Goal: Information Seeking & Learning: Learn about a topic

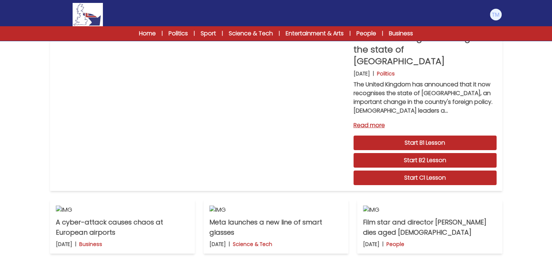
scroll to position [45, 0]
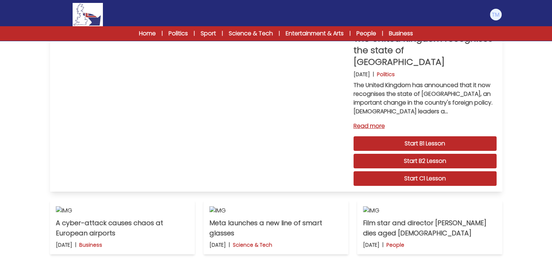
click at [450, 172] on link "Start C1 Lesson" at bounding box center [425, 179] width 143 height 15
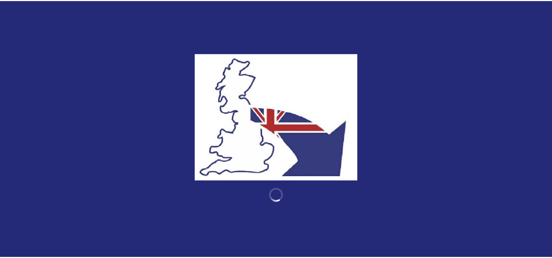
scroll to position [45, 0]
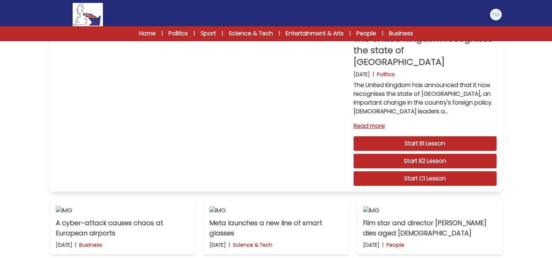
click at [370, 122] on link "Read more" at bounding box center [425, 126] width 143 height 9
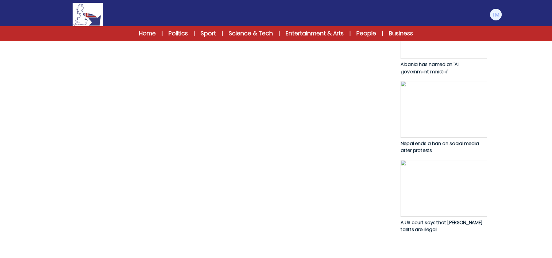
scroll to position [376, 0]
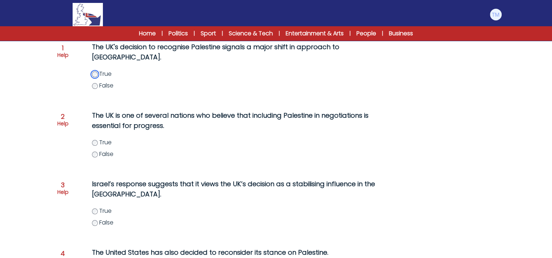
scroll to position [113, 0]
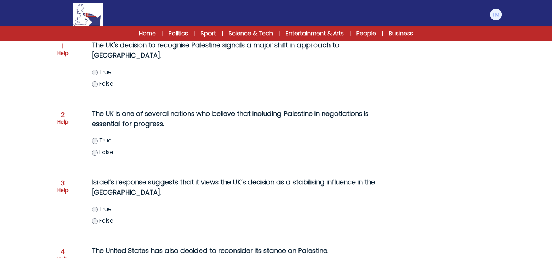
click at [95, 145] on label "True" at bounding box center [247, 141] width 310 height 9
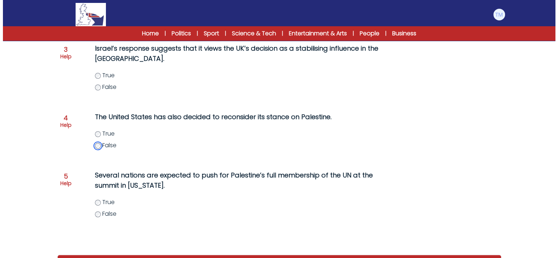
scroll to position [249, 0]
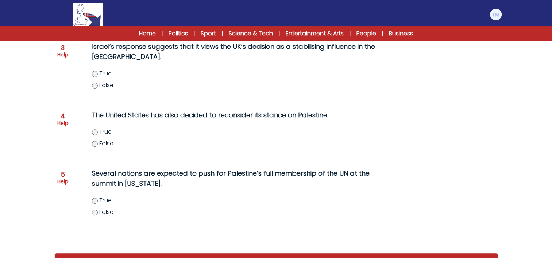
click at [62, 178] on p "Help" at bounding box center [62, 181] width 11 height 7
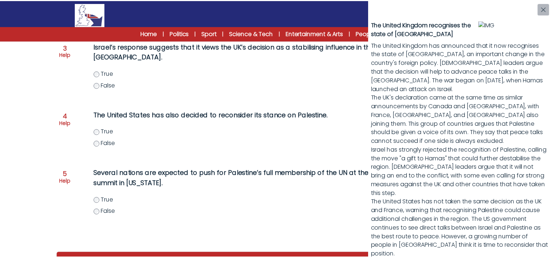
scroll to position [161, 0]
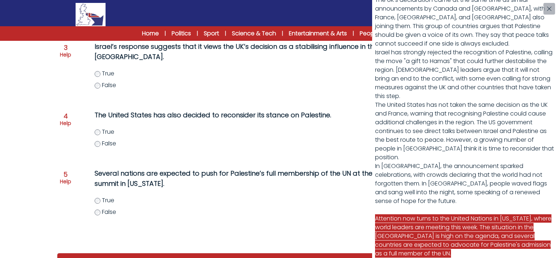
click at [95, 199] on div "The United Kingdom recognises the state of Palestine The United Kingdom has ann…" at bounding box center [279, 129] width 558 height 258
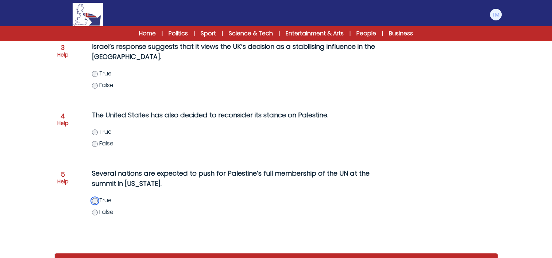
scroll to position [277, 0]
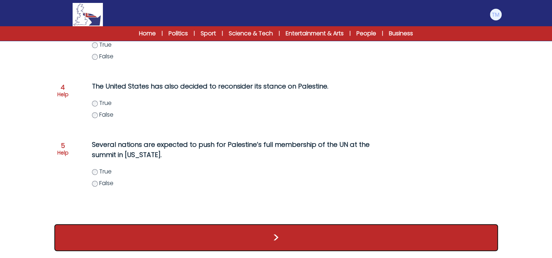
click at [247, 228] on button ">" at bounding box center [276, 237] width 444 height 27
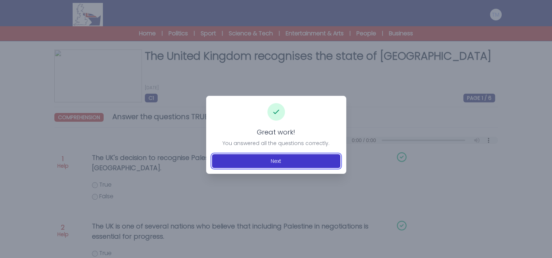
click at [262, 156] on button "Next" at bounding box center [276, 161] width 128 height 14
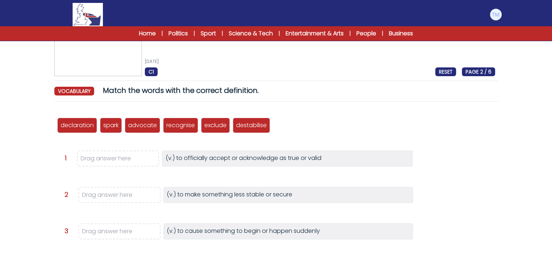
scroll to position [27, 0]
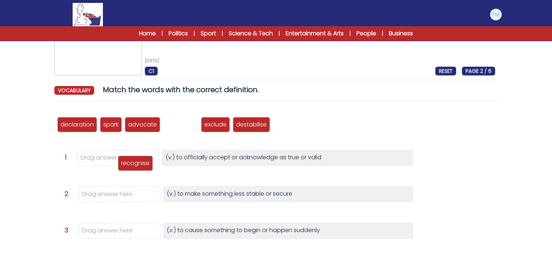
drag, startPoint x: 188, startPoint y: 124, endPoint x: 139, endPoint y: 160, distance: 61.0
click at [139, 160] on p "recognise" at bounding box center [135, 163] width 28 height 9
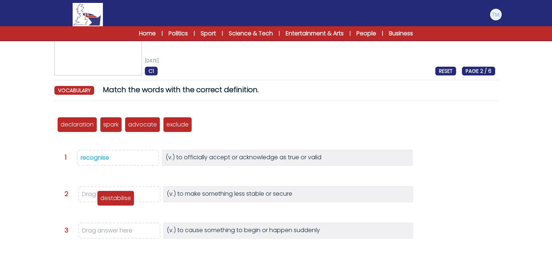
drag, startPoint x: 209, startPoint y: 123, endPoint x: 110, endPoint y: 197, distance: 123.1
click at [110, 197] on p "destabilise" at bounding box center [115, 198] width 31 height 9
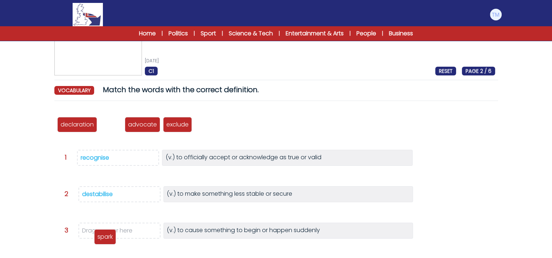
drag, startPoint x: 113, startPoint y: 123, endPoint x: 107, endPoint y: 234, distance: 110.8
click at [107, 234] on p "spark" at bounding box center [104, 237] width 15 height 9
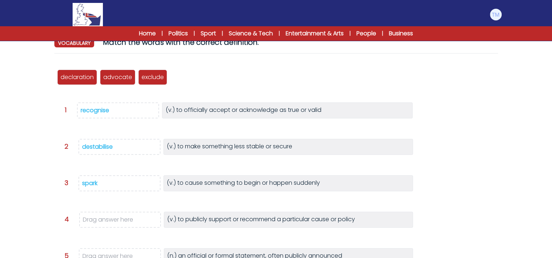
scroll to position [73, 0]
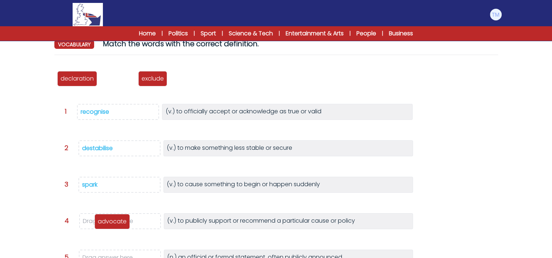
drag, startPoint x: 122, startPoint y: 80, endPoint x: 117, endPoint y: 222, distance: 142.1
click at [117, 222] on p "advocate" at bounding box center [112, 222] width 29 height 9
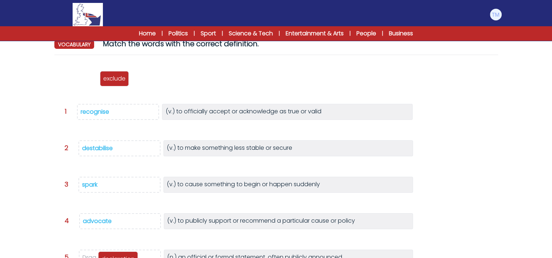
drag, startPoint x: 86, startPoint y: 80, endPoint x: 127, endPoint y: 261, distance: 186.0
click at [127, 258] on html "Manage Account My Account Language English Español Français B1" at bounding box center [276, 151] width 552 height 449
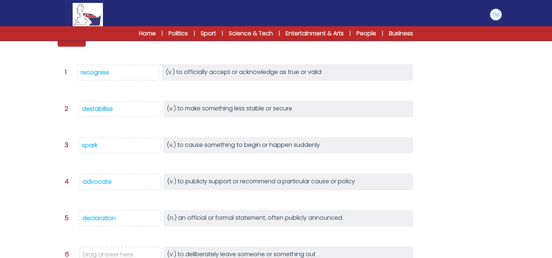
scroll to position [111, 0]
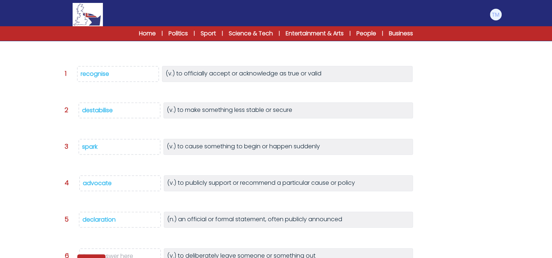
drag, startPoint x: 76, startPoint y: 43, endPoint x: 97, endPoint y: 258, distance: 216.7
click at [97, 258] on html "Manage Account My Account Language English Español Français B1" at bounding box center [276, 113] width 552 height 449
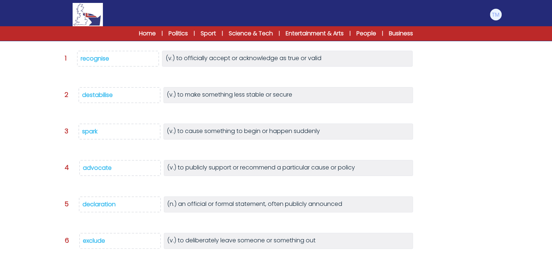
scroll to position [179, 0]
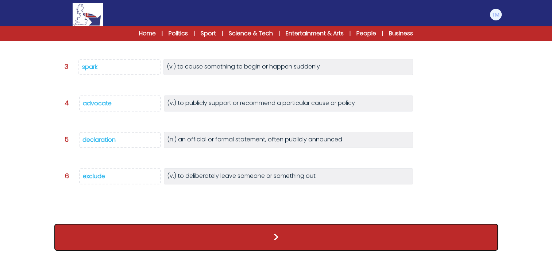
click at [237, 239] on button ">" at bounding box center [276, 237] width 444 height 27
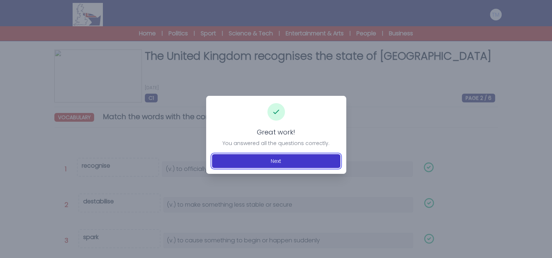
click at [296, 157] on button "Next" at bounding box center [276, 161] width 128 height 14
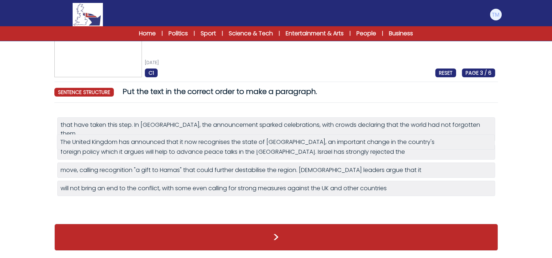
scroll to position [16, 0]
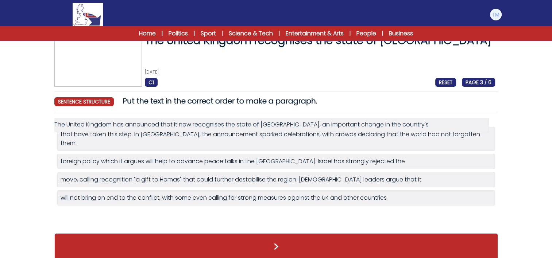
drag, startPoint x: 219, startPoint y: 152, endPoint x: 214, endPoint y: 123, distance: 29.4
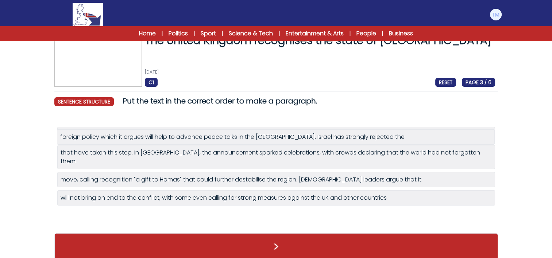
drag, startPoint x: 124, startPoint y: 155, endPoint x: 124, endPoint y: 141, distance: 14.6
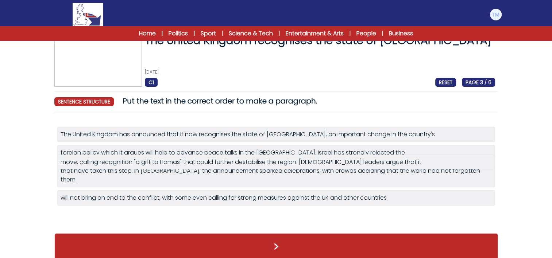
drag, startPoint x: 107, startPoint y: 176, endPoint x: 107, endPoint y: 168, distance: 8.4
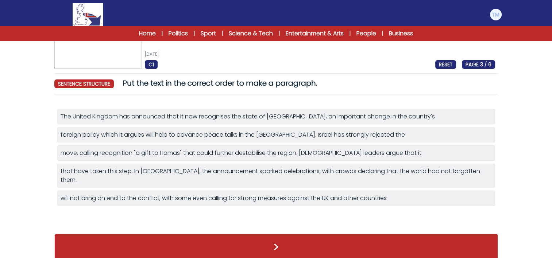
scroll to position [16, 0]
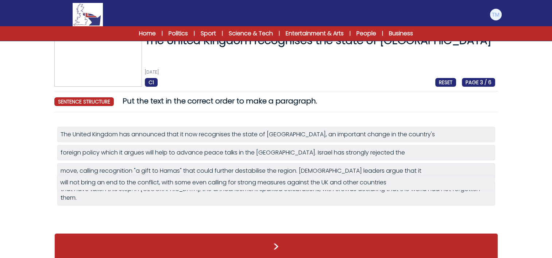
drag, startPoint x: 118, startPoint y: 194, endPoint x: 118, endPoint y: 188, distance: 5.9
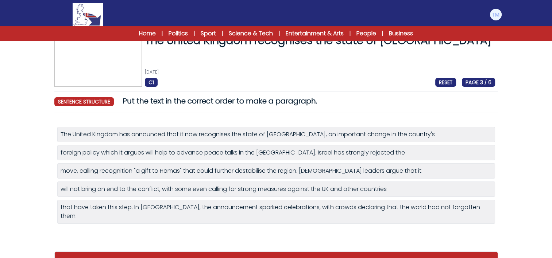
scroll to position [34, 0]
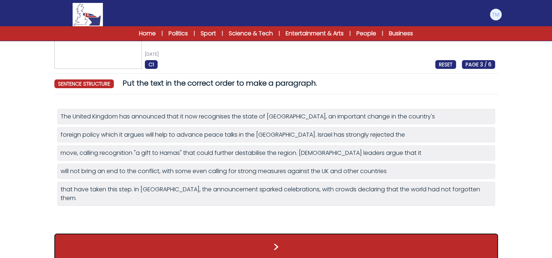
click at [248, 239] on button ">" at bounding box center [276, 247] width 444 height 27
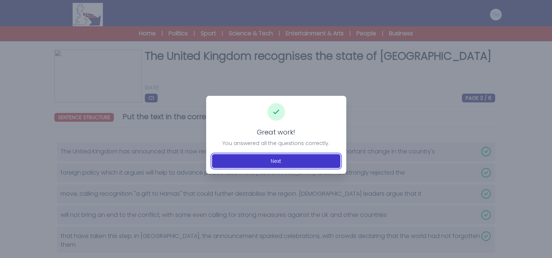
click at [276, 164] on button "Next" at bounding box center [276, 161] width 128 height 14
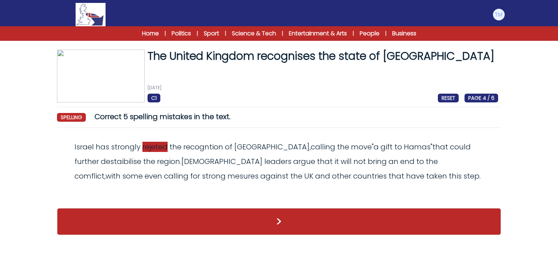
click at [157, 152] on span "rejeted" at bounding box center [154, 147] width 25 height 10
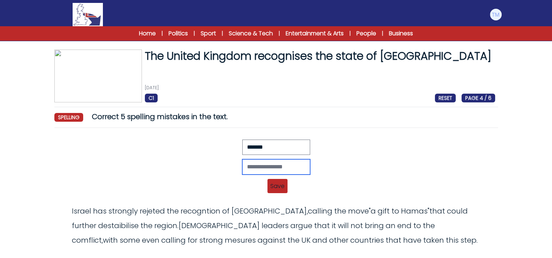
click at [256, 166] on input "text" at bounding box center [276, 167] width 68 height 15
type input "********"
click at [279, 187] on span "Save" at bounding box center [278, 186] width 20 height 14
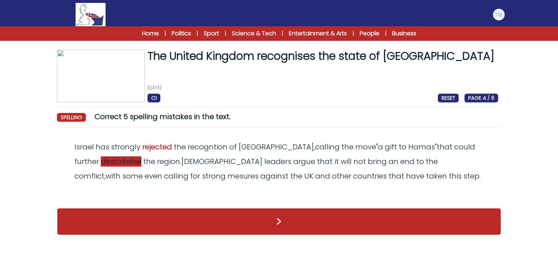
click at [101, 164] on span "destaibilise" at bounding box center [121, 162] width 41 height 10
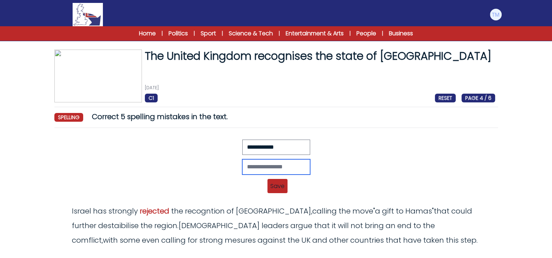
click at [247, 166] on input "text" at bounding box center [276, 167] width 68 height 15
type input "**********"
click at [276, 183] on span "Save" at bounding box center [278, 186] width 20 height 14
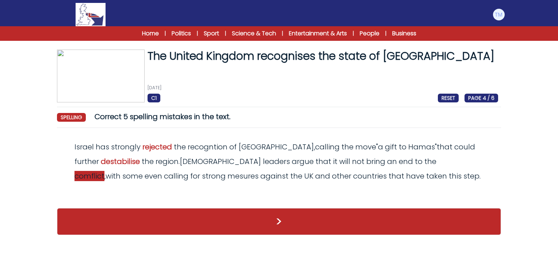
click at [104, 171] on span "comflict" at bounding box center [89, 176] width 30 height 10
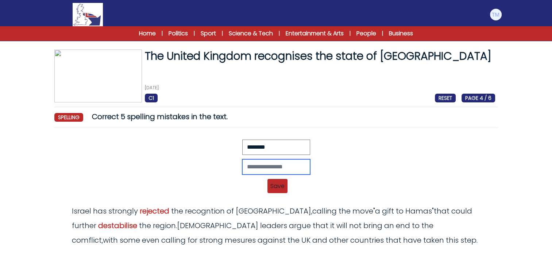
click at [243, 165] on input "text" at bounding box center [276, 167] width 68 height 15
type input "********"
click at [280, 187] on span "Save" at bounding box center [278, 186] width 20 height 14
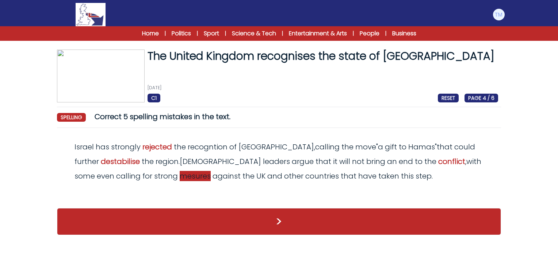
click at [180, 176] on span "mesures" at bounding box center [195, 176] width 31 height 10
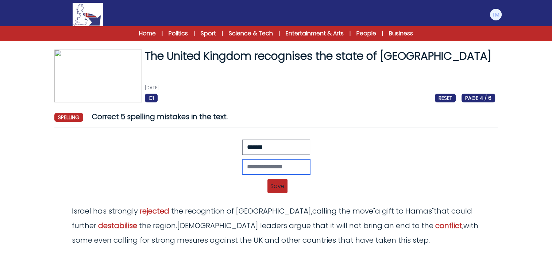
click at [264, 165] on input "text" at bounding box center [276, 167] width 68 height 15
type input "********"
click at [277, 185] on span "Save" at bounding box center [278, 186] width 20 height 14
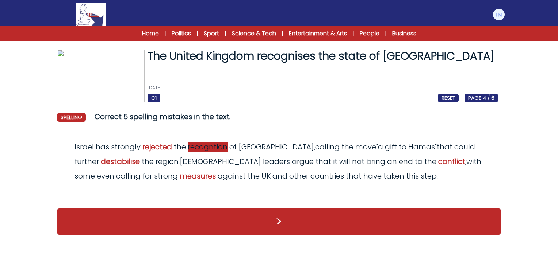
click at [221, 149] on span "recogntion" at bounding box center [208, 147] width 40 height 10
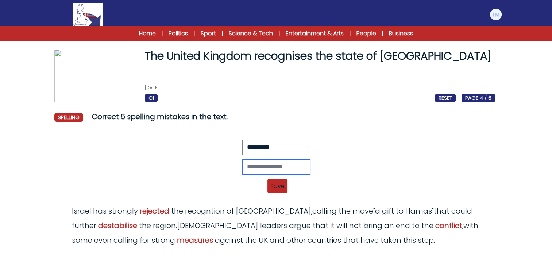
click at [277, 167] on input "text" at bounding box center [276, 167] width 68 height 15
type input "**********"
click at [278, 184] on span "Save" at bounding box center [278, 186] width 20 height 14
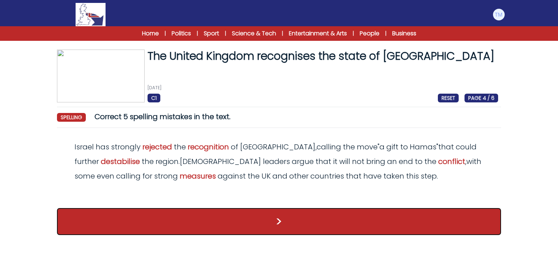
click at [296, 223] on button ">" at bounding box center [279, 221] width 444 height 27
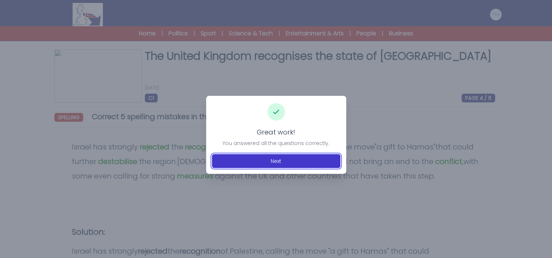
click at [290, 162] on button "Next" at bounding box center [276, 161] width 128 height 14
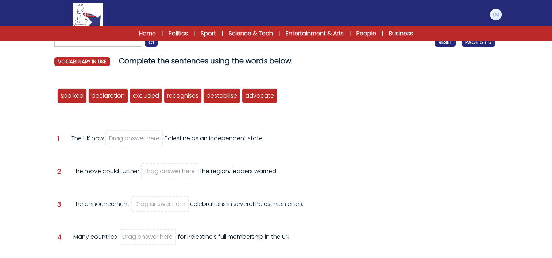
scroll to position [59, 0]
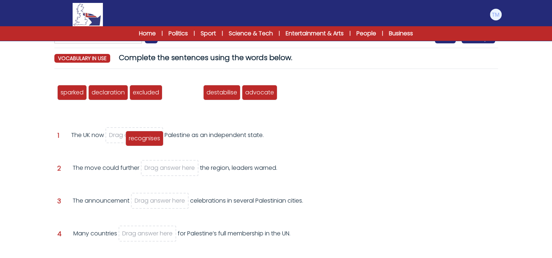
drag, startPoint x: 188, startPoint y: 96, endPoint x: 150, endPoint y: 142, distance: 59.6
click at [150, 142] on span "recognises" at bounding box center [144, 138] width 31 height 8
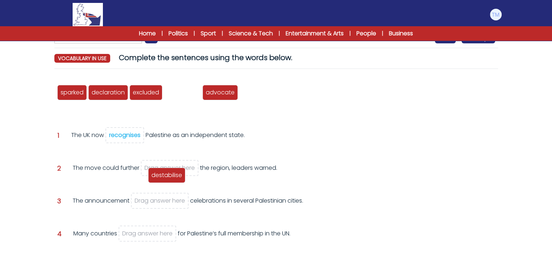
drag, startPoint x: 184, startPoint y: 93, endPoint x: 167, endPoint y: 171, distance: 79.5
click at [167, 171] on span "destabilise" at bounding box center [166, 175] width 31 height 8
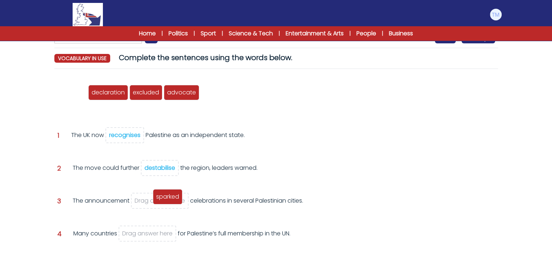
drag, startPoint x: 71, startPoint y: 95, endPoint x: 166, endPoint y: 200, distance: 142.1
click at [166, 200] on span "sparked" at bounding box center [167, 197] width 23 height 8
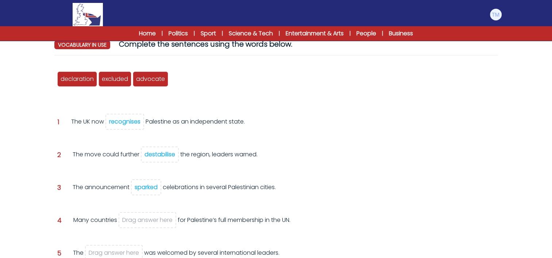
scroll to position [76, 0]
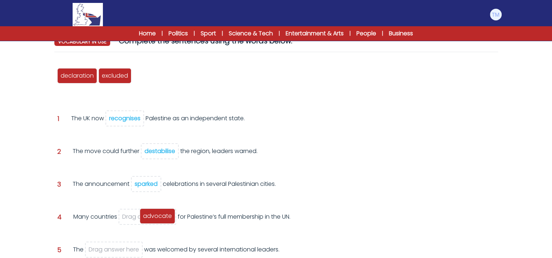
drag, startPoint x: 156, startPoint y: 73, endPoint x: 163, endPoint y: 214, distance: 141.1
click at [163, 214] on span "advocate" at bounding box center [157, 216] width 29 height 8
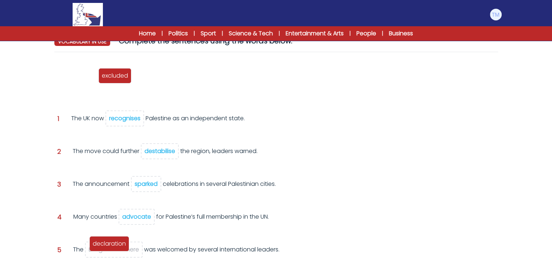
drag, startPoint x: 88, startPoint y: 78, endPoint x: 121, endPoint y: 246, distance: 171.0
click at [121, 246] on span "declaration" at bounding box center [109, 244] width 33 height 8
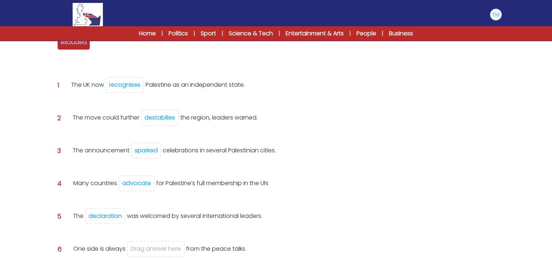
scroll to position [110, 0]
drag, startPoint x: 72, startPoint y: 47, endPoint x: 162, endPoint y: 253, distance: 225.2
click at [162, 253] on div "excluded" at bounding box center [164, 250] width 33 height 15
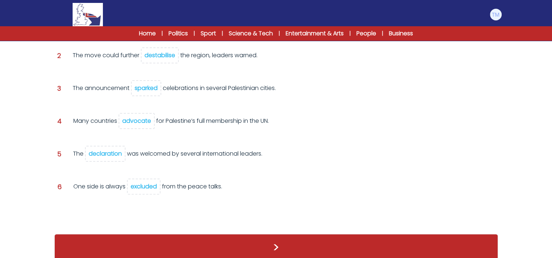
scroll to position [165, 0]
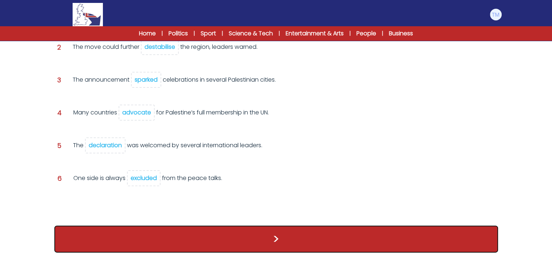
click at [264, 237] on button ">" at bounding box center [276, 239] width 444 height 27
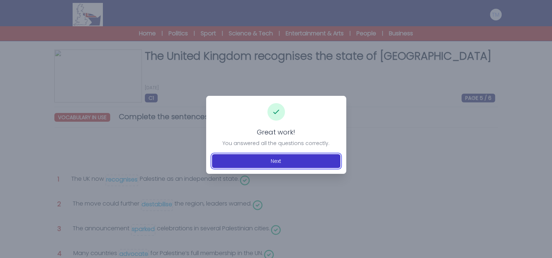
click at [266, 165] on button "Next" at bounding box center [276, 161] width 128 height 14
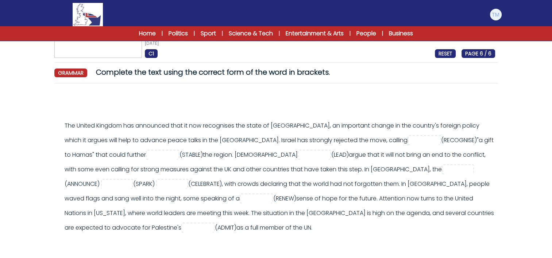
scroll to position [45, 0]
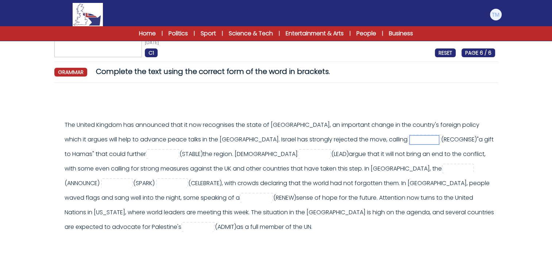
click at [410, 140] on input "text" at bounding box center [424, 140] width 29 height 9
type input "**********"
click at [148, 153] on input "text" at bounding box center [162, 154] width 29 height 9
type input "**********"
click at [300, 157] on input "text" at bounding box center [314, 154] width 29 height 9
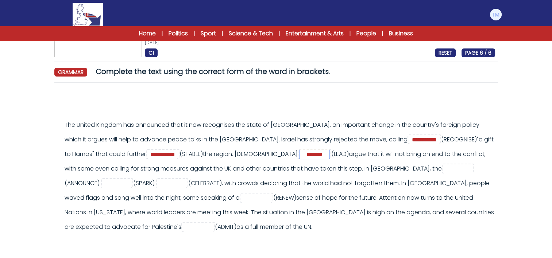
type input "*******"
click at [444, 171] on input "text" at bounding box center [458, 169] width 29 height 9
type input "**********"
click at [131, 180] on input "text" at bounding box center [116, 184] width 29 height 9
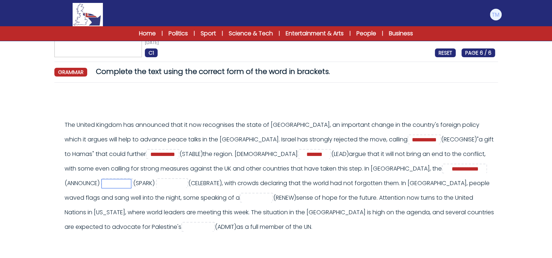
scroll to position [0, 0]
type input "*******"
click at [157, 184] on input "text" at bounding box center [171, 184] width 29 height 9
type input "**********"
click at [242, 200] on input "text" at bounding box center [256, 198] width 29 height 9
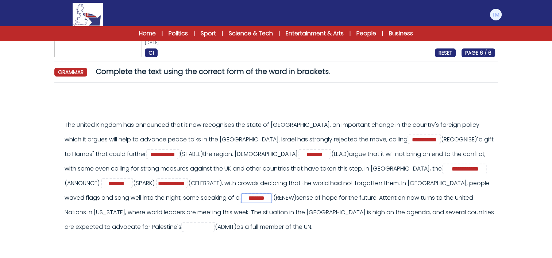
type input "*******"
click at [184, 227] on input "text" at bounding box center [198, 227] width 29 height 9
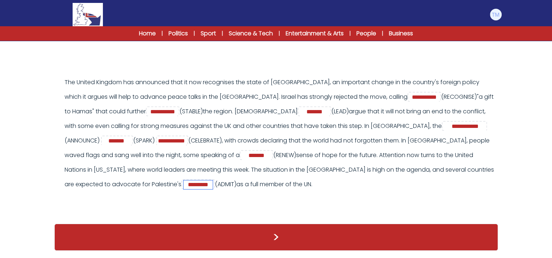
type input "*********"
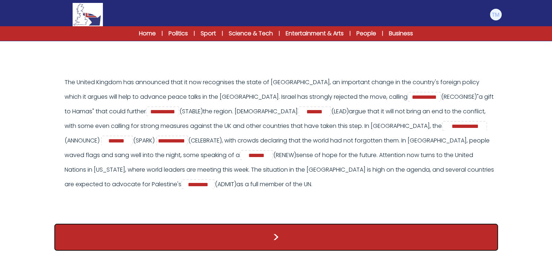
click at [275, 239] on button ">" at bounding box center [276, 237] width 444 height 27
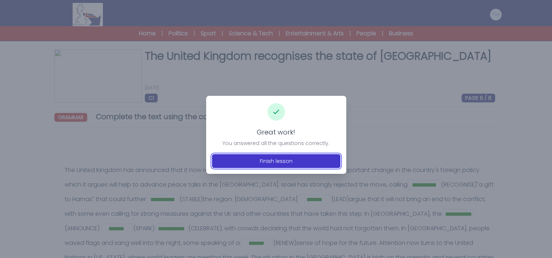
click at [263, 166] on button "Finish lesson" at bounding box center [276, 161] width 128 height 14
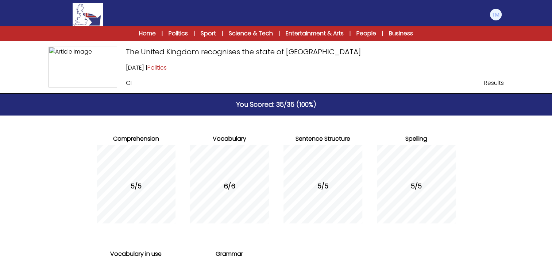
scroll to position [131, 0]
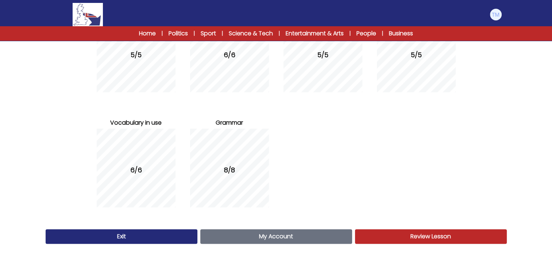
click at [309, 230] on link "My Account Account" at bounding box center [276, 237] width 152 height 15
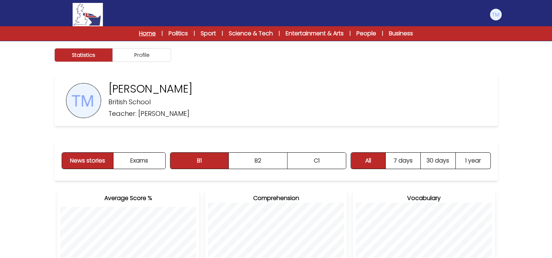
click at [147, 31] on link "Home" at bounding box center [147, 33] width 17 height 9
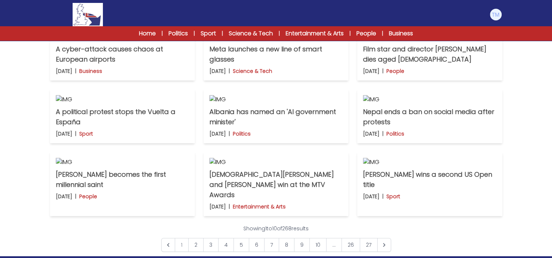
scroll to position [220, 0]
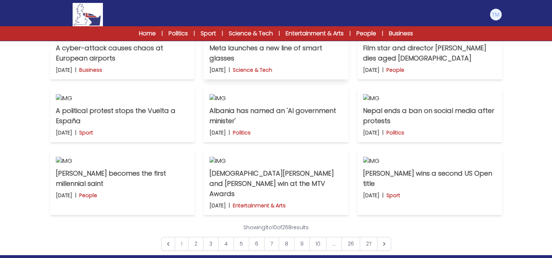
click at [272, 64] on p "Meta launches a new line of smart glasses" at bounding box center [276, 53] width 133 height 20
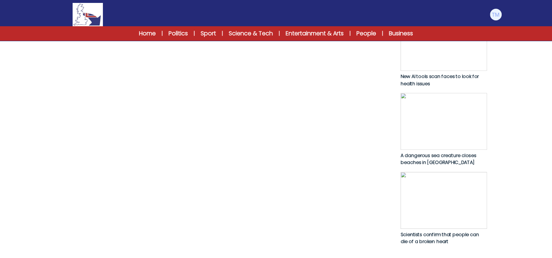
scroll to position [366, 0]
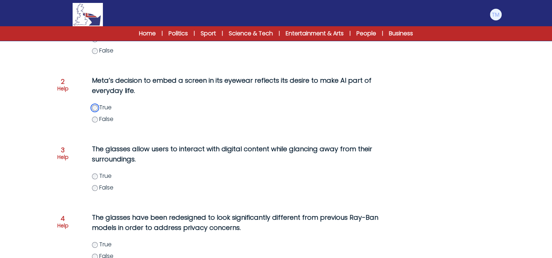
scroll to position [147, 0]
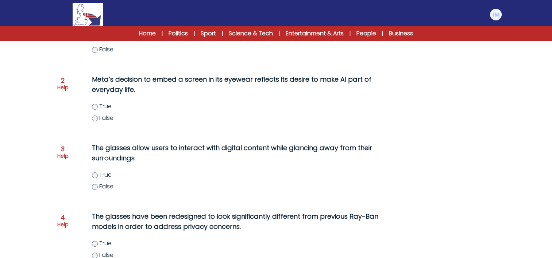
click at [64, 154] on p "Help" at bounding box center [62, 156] width 11 height 7
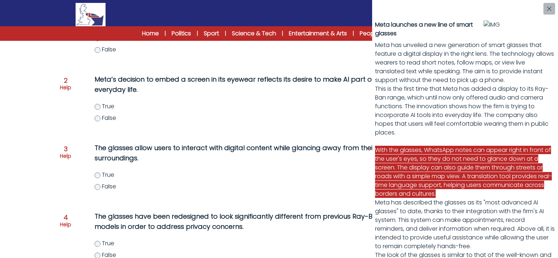
click at [96, 187] on div "Meta launches a new line of smart glasses Meta has unveiled a new generation of…" at bounding box center [279, 129] width 558 height 258
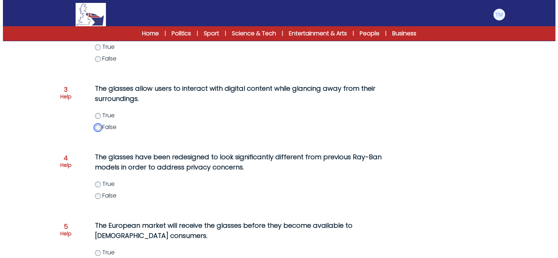
scroll to position [205, 0]
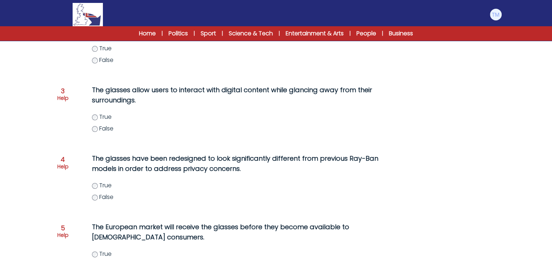
click at [62, 165] on p "Help" at bounding box center [62, 166] width 11 height 7
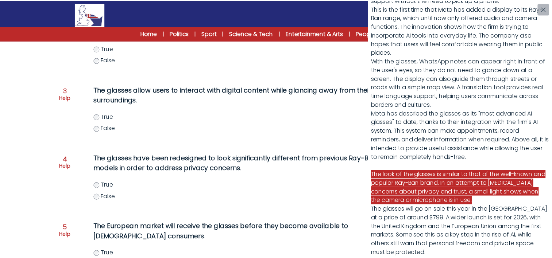
scroll to position [109, 0]
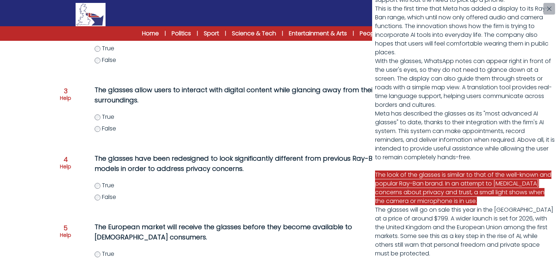
click at [96, 200] on div "Meta launches a new line of smart glasses Meta has unveiled a new generation of…" at bounding box center [279, 129] width 558 height 258
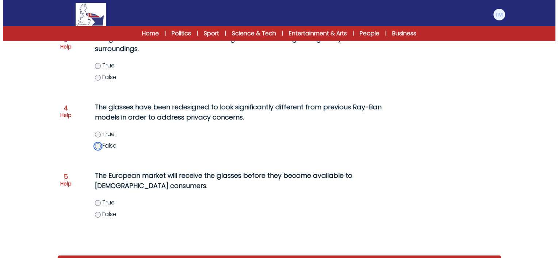
scroll to position [274, 0]
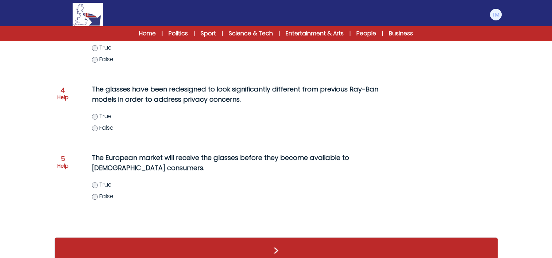
click at [57, 169] on p "Help" at bounding box center [62, 165] width 11 height 7
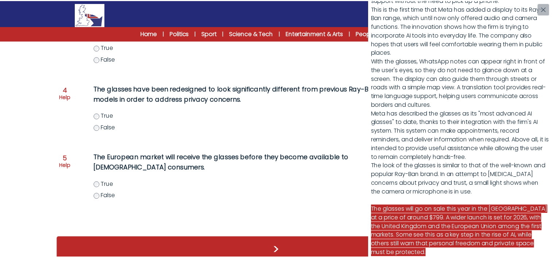
scroll to position [150, 0]
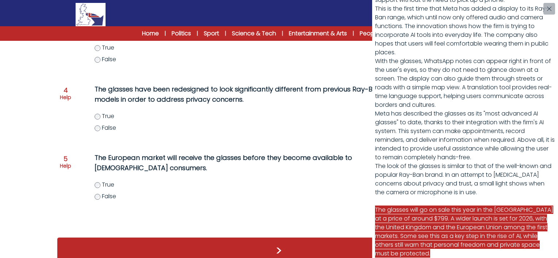
click at [97, 197] on div "Meta launches a new line of smart glasses Meta has unveiled a new generation of…" at bounding box center [279, 129] width 558 height 258
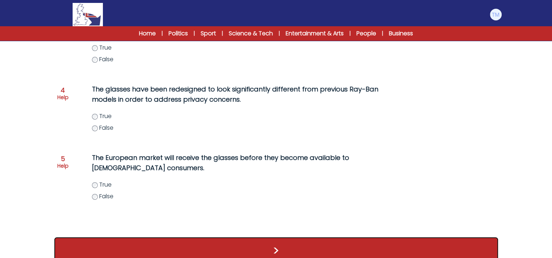
click at [265, 243] on button ">" at bounding box center [276, 251] width 444 height 27
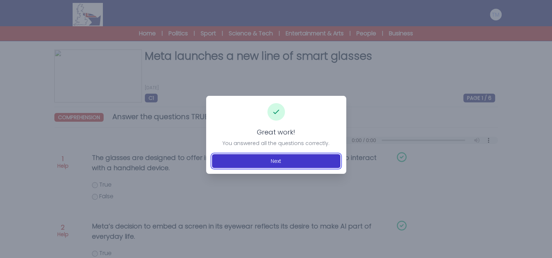
click at [265, 164] on button "Next" at bounding box center [276, 161] width 128 height 14
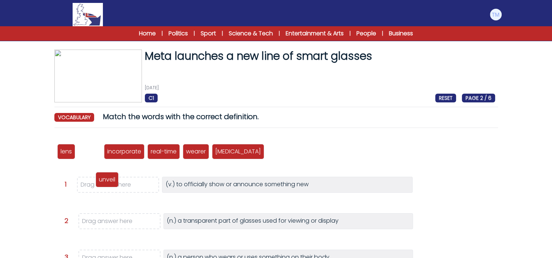
drag, startPoint x: 88, startPoint y: 153, endPoint x: 105, endPoint y: 181, distance: 33.1
click at [105, 181] on p "unveil" at bounding box center [107, 180] width 16 height 9
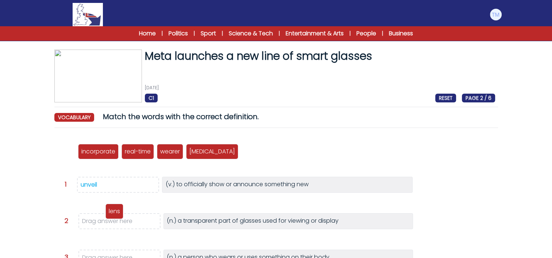
drag, startPoint x: 60, startPoint y: 155, endPoint x: 108, endPoint y: 215, distance: 76.8
click at [108, 215] on div "lens" at bounding box center [114, 211] width 18 height 15
drag, startPoint x: 64, startPoint y: 150, endPoint x: 106, endPoint y: 220, distance: 81.7
click at [106, 220] on p "lens" at bounding box center [108, 222] width 11 height 9
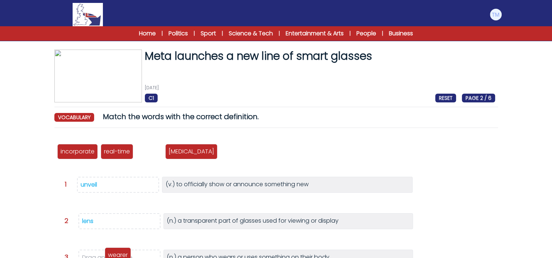
drag, startPoint x: 148, startPoint y: 153, endPoint x: 117, endPoint y: 258, distance: 109.0
click at [117, 258] on p "wearer" at bounding box center [118, 255] width 20 height 9
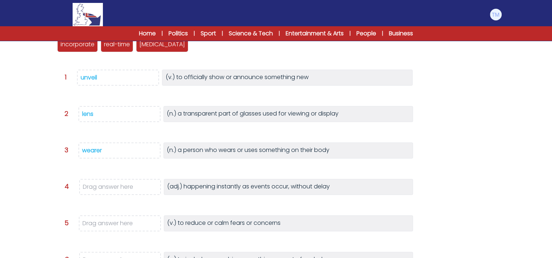
scroll to position [108, 0]
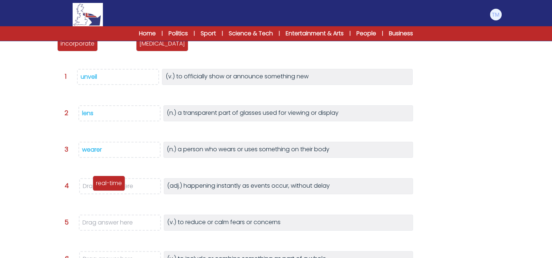
drag, startPoint x: 122, startPoint y: 45, endPoint x: 114, endPoint y: 184, distance: 140.0
click at [114, 184] on p "real-time" at bounding box center [109, 183] width 26 height 9
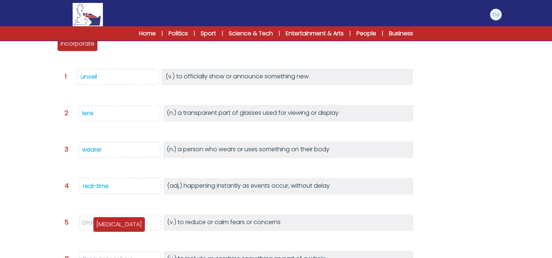
drag, startPoint x: 111, startPoint y: 45, endPoint x: 103, endPoint y: 226, distance: 181.2
click at [103, 226] on p "[MEDICAL_DATA]" at bounding box center [119, 224] width 46 height 9
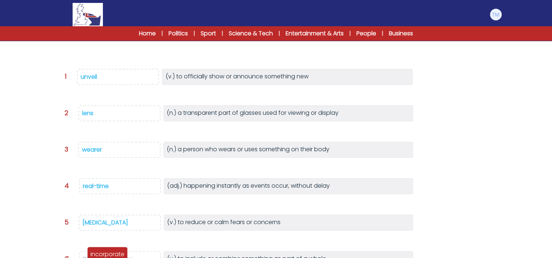
drag, startPoint x: 81, startPoint y: 45, endPoint x: 111, endPoint y: 256, distance: 212.7
click at [111, 256] on p "incorporate" at bounding box center [108, 254] width 34 height 9
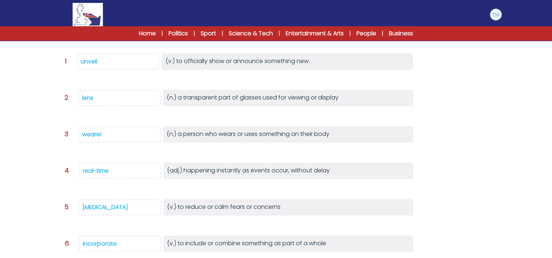
scroll to position [179, 0]
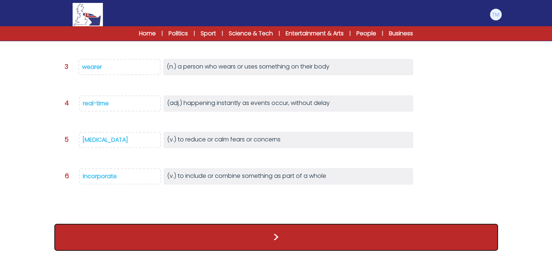
click at [232, 241] on button ">" at bounding box center [276, 237] width 444 height 27
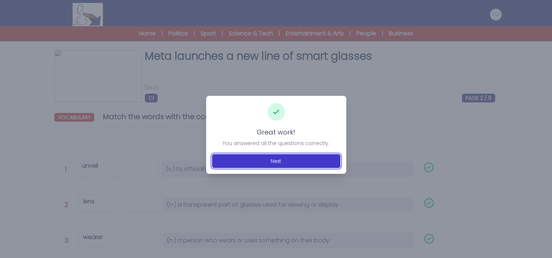
click at [300, 156] on button "Next" at bounding box center [276, 161] width 128 height 14
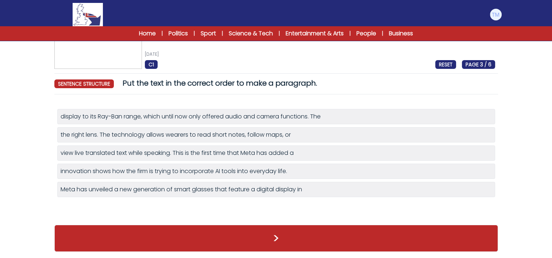
scroll to position [16, 0]
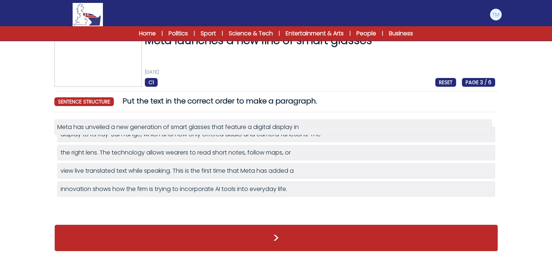
drag, startPoint x: 129, startPoint y: 190, endPoint x: 126, endPoint y: 129, distance: 61.4
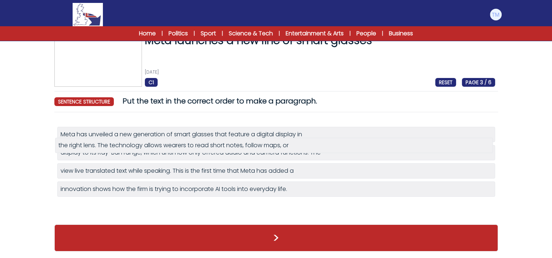
drag, startPoint x: 123, startPoint y: 154, endPoint x: 121, endPoint y: 150, distance: 5.2
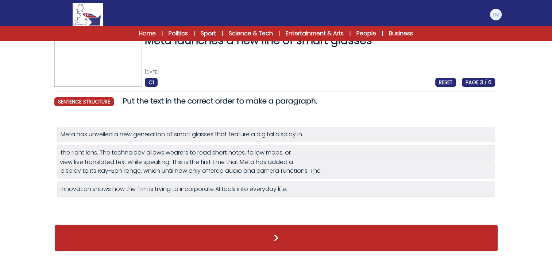
drag, startPoint x: 139, startPoint y: 174, endPoint x: 139, endPoint y: 166, distance: 8.1
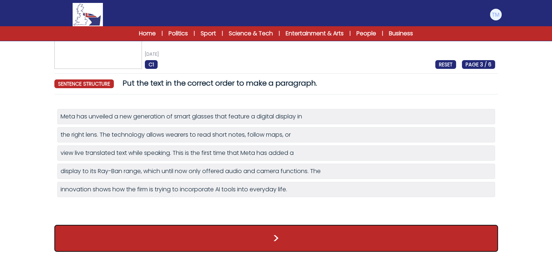
click at [224, 242] on button ">" at bounding box center [276, 238] width 444 height 27
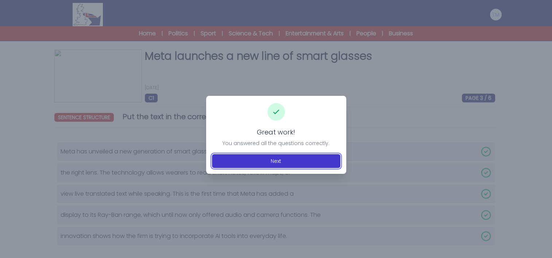
click at [279, 164] on button "Next" at bounding box center [276, 161] width 128 height 14
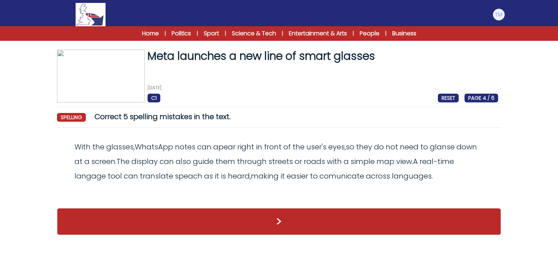
click at [225, 150] on span "apear" at bounding box center [224, 147] width 22 height 10
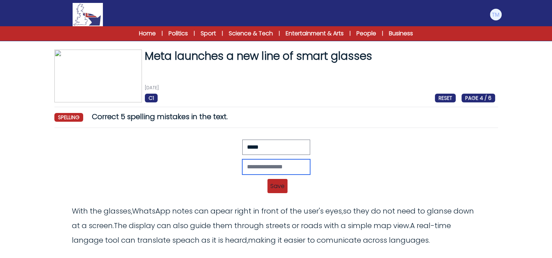
click at [251, 170] on input "text" at bounding box center [276, 167] width 68 height 15
type input "******"
click at [279, 184] on span "Save" at bounding box center [278, 186] width 20 height 14
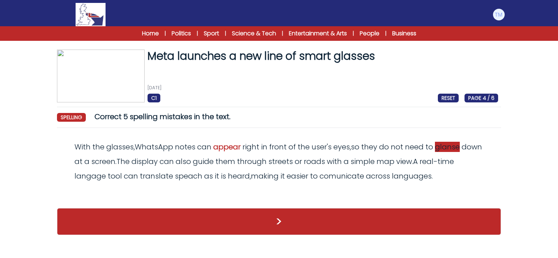
click at [445, 149] on span "glanse" at bounding box center [447, 147] width 25 height 10
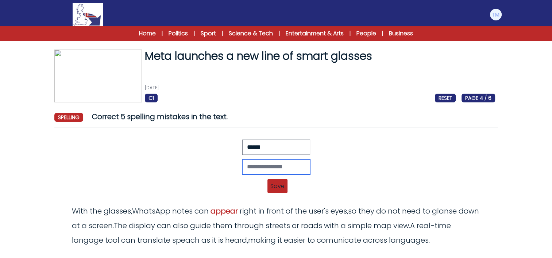
click at [279, 167] on input "text" at bounding box center [276, 167] width 68 height 15
type input "******"
click at [279, 179] on span "Save" at bounding box center [278, 186] width 20 height 14
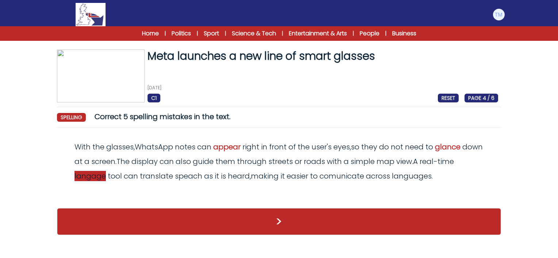
click at [104, 180] on span "langage" at bounding box center [89, 176] width 31 height 10
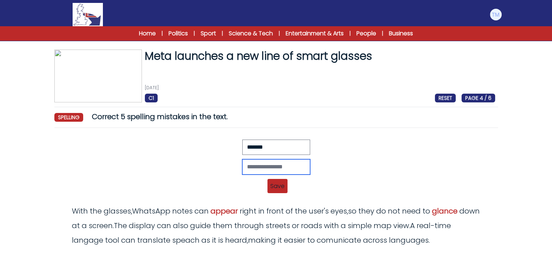
click at [251, 168] on input "text" at bounding box center [276, 167] width 68 height 15
type input "********"
click at [281, 185] on span "Save" at bounding box center [278, 186] width 20 height 14
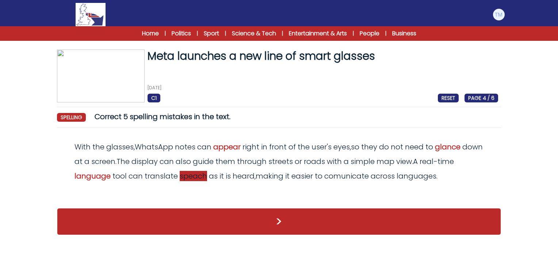
click at [189, 180] on span "speach" at bounding box center [193, 176] width 27 height 10
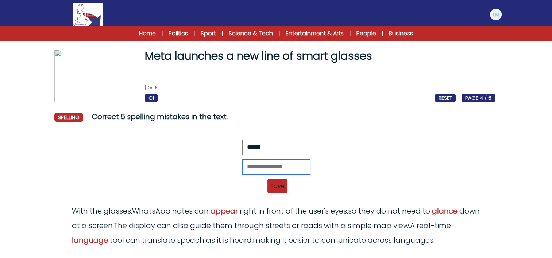
click at [277, 168] on input "text" at bounding box center [276, 167] width 68 height 15
type input "******"
click at [277, 184] on span "Save" at bounding box center [278, 186] width 20 height 14
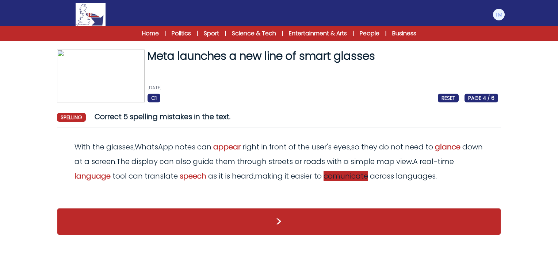
click at [346, 178] on span "comunicate" at bounding box center [345, 176] width 45 height 10
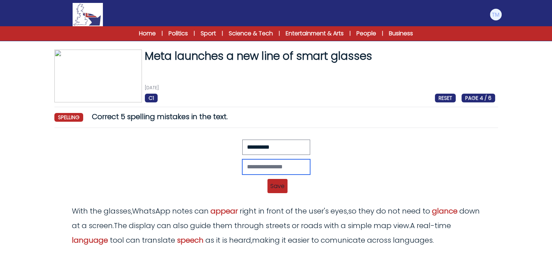
click at [269, 166] on input "text" at bounding box center [276, 167] width 68 height 15
type input "**********"
click at [279, 188] on span "Save" at bounding box center [278, 186] width 20 height 14
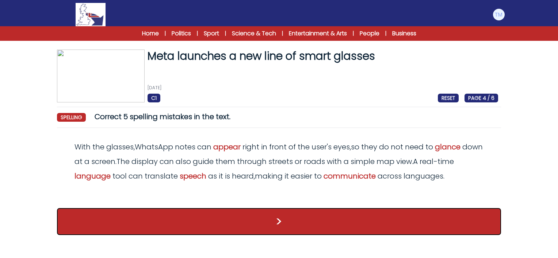
click at [277, 229] on button ">" at bounding box center [279, 221] width 444 height 27
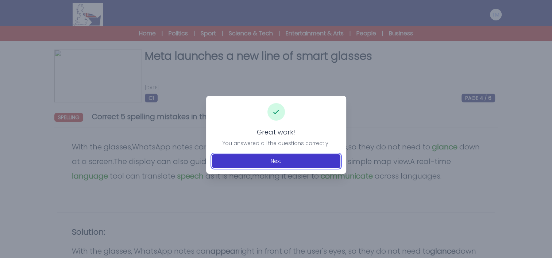
click at [272, 164] on button "Next" at bounding box center [276, 161] width 128 height 14
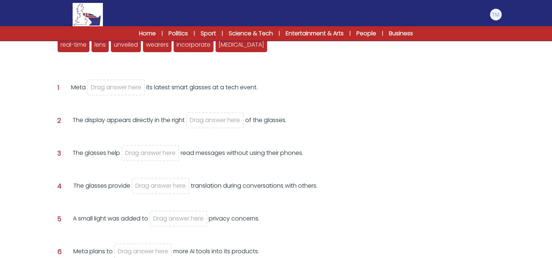
scroll to position [108, 0]
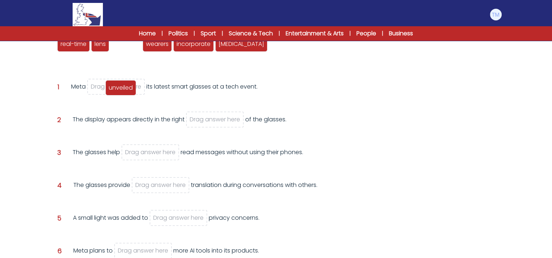
drag, startPoint x: 132, startPoint y: 49, endPoint x: 126, endPoint y: 93, distance: 45.2
click at [126, 93] on div "unveiled" at bounding box center [120, 87] width 31 height 15
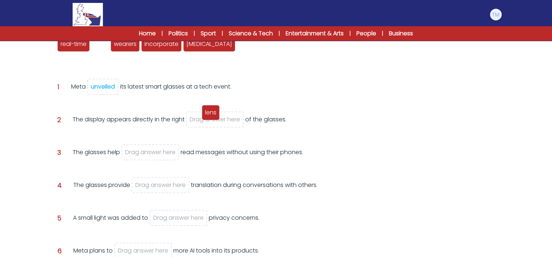
drag, startPoint x: 100, startPoint y: 44, endPoint x: 210, endPoint y: 113, distance: 130.0
click at [210, 113] on span "lens" at bounding box center [210, 112] width 11 height 8
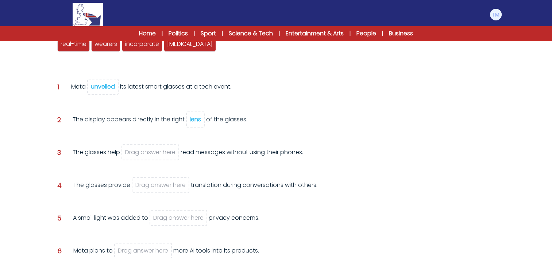
click at [108, 39] on div "Home | Politics | Sport | Science & Tech | Entertainment & Arts | People | Busi…" at bounding box center [276, 33] width 552 height 15
drag, startPoint x: 108, startPoint y: 50, endPoint x: 151, endPoint y: 159, distance: 117.2
click at [151, 159] on div "wearers" at bounding box center [147, 152] width 29 height 15
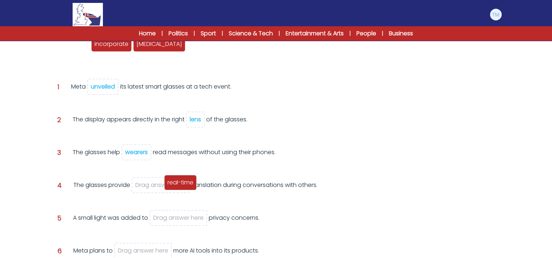
drag, startPoint x: 75, startPoint y: 48, endPoint x: 181, endPoint y: 187, distance: 174.9
click at [181, 187] on div "real-time" at bounding box center [180, 182] width 32 height 15
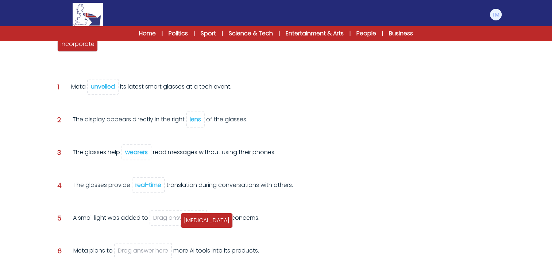
drag, startPoint x: 105, startPoint y: 44, endPoint x: 187, endPoint y: 220, distance: 194.5
click at [187, 220] on span "[MEDICAL_DATA]" at bounding box center [207, 220] width 46 height 8
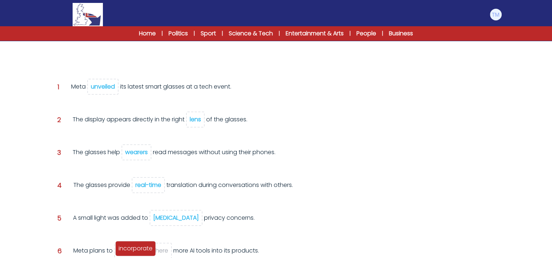
drag, startPoint x: 76, startPoint y: 45, endPoint x: 134, endPoint y: 250, distance: 212.5
click at [134, 250] on span "incorporate" at bounding box center [136, 249] width 34 height 8
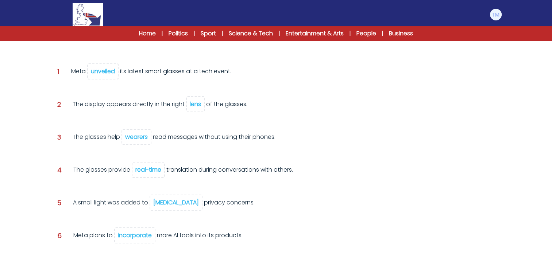
scroll to position [165, 0]
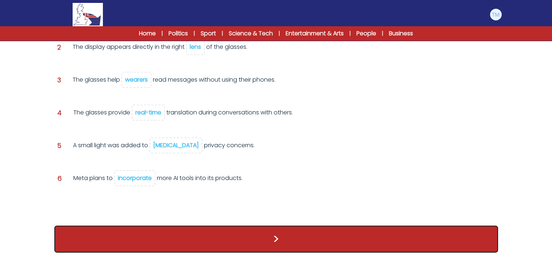
click at [267, 233] on button ">" at bounding box center [276, 239] width 444 height 27
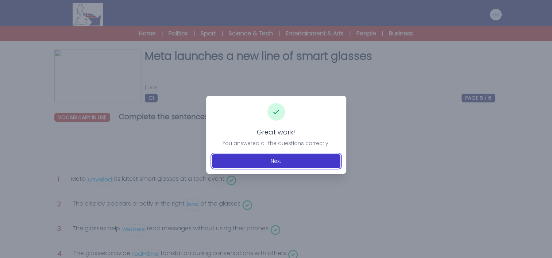
click at [270, 165] on button "Next" at bounding box center [276, 161] width 128 height 14
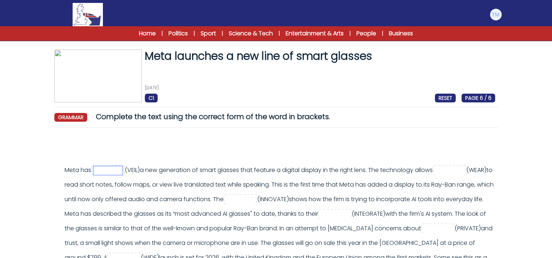
click at [123, 169] on input "text" at bounding box center [107, 170] width 29 height 9
type input "********"
click at [83, 180] on div "Meta has ******** (VEIL)" at bounding box center [280, 221] width 431 height 117
click at [433, 175] on span at bounding box center [450, 170] width 34 height 10
click at [435, 175] on input "text" at bounding box center [449, 170] width 29 height 9
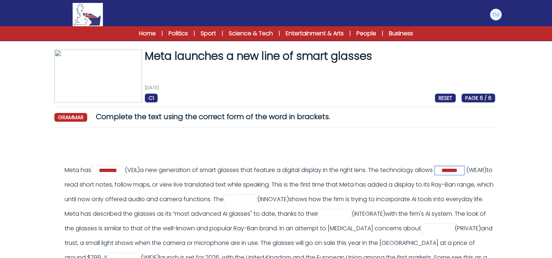
type input "*******"
click at [255, 197] on input "text" at bounding box center [240, 200] width 29 height 9
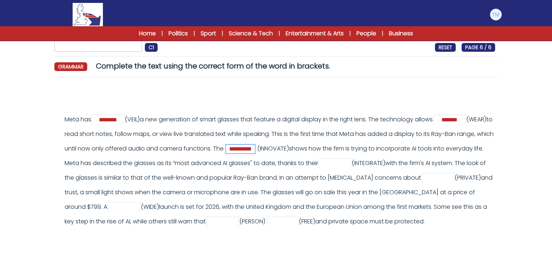
scroll to position [52, 0]
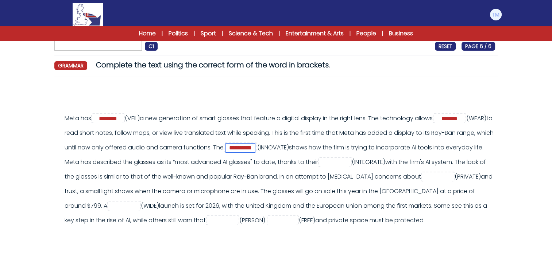
type input "**********"
click at [350, 163] on input "text" at bounding box center [334, 162] width 29 height 9
type input "**********"
click at [423, 182] on input "text" at bounding box center [437, 177] width 29 height 9
type input "*******"
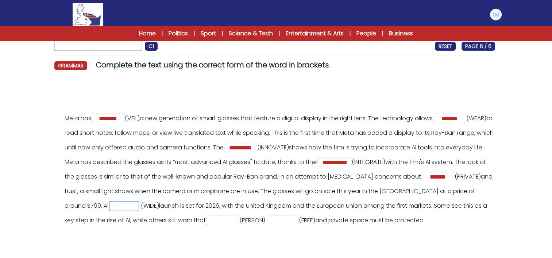
click at [139, 207] on input "text" at bounding box center [124, 206] width 29 height 9
type input "*****"
click at [237, 219] on input "text" at bounding box center [222, 221] width 29 height 9
type input "******"
click at [297, 222] on input "text" at bounding box center [282, 221] width 29 height 9
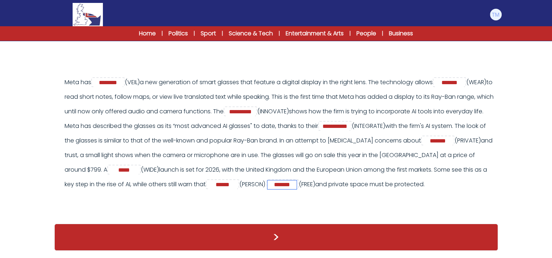
scroll to position [108, 0]
type input "*******"
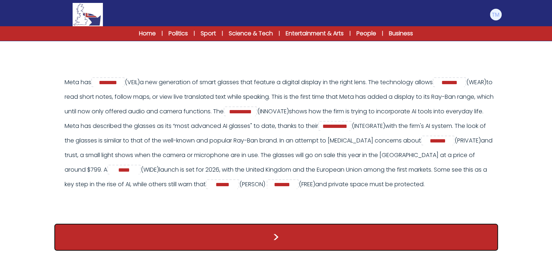
click at [331, 234] on button ">" at bounding box center [276, 237] width 444 height 27
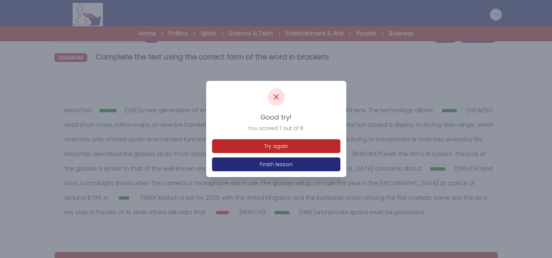
scroll to position [66, 0]
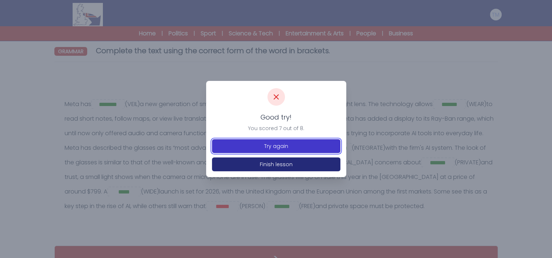
click at [265, 143] on button "Try again" at bounding box center [276, 146] width 128 height 14
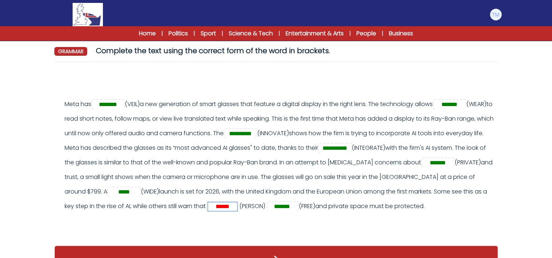
click at [237, 207] on input "******" at bounding box center [222, 207] width 29 height 9
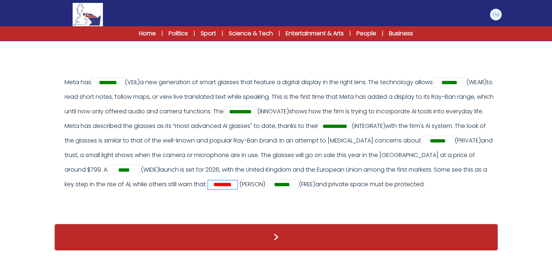
scroll to position [97, 0]
type input "********"
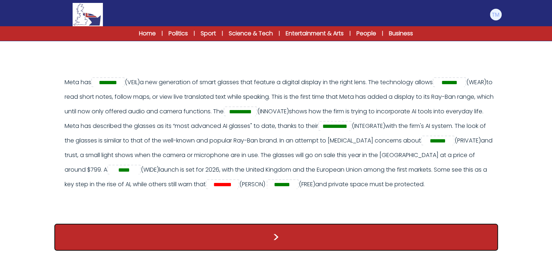
click at [335, 245] on button ">" at bounding box center [276, 237] width 444 height 27
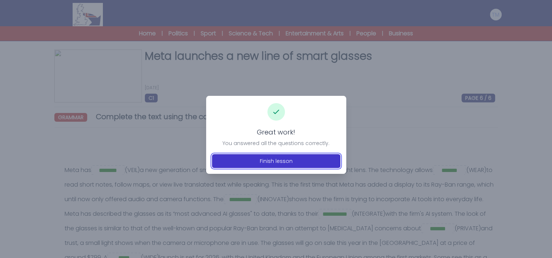
click at [302, 157] on button "Finish lesson" at bounding box center [276, 161] width 128 height 14
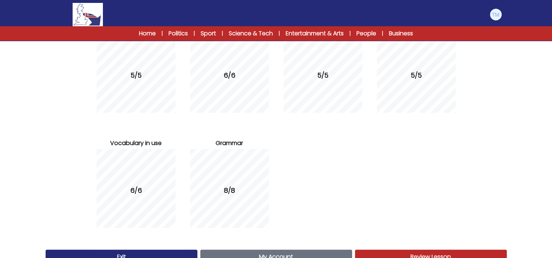
scroll to position [131, 0]
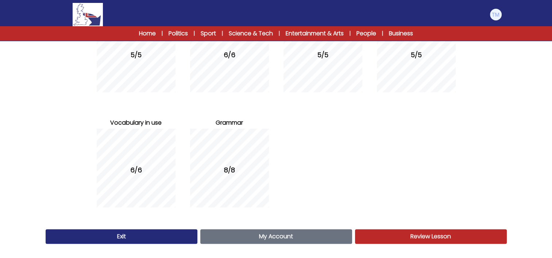
click at [111, 233] on link "Exit" at bounding box center [122, 237] width 152 height 15
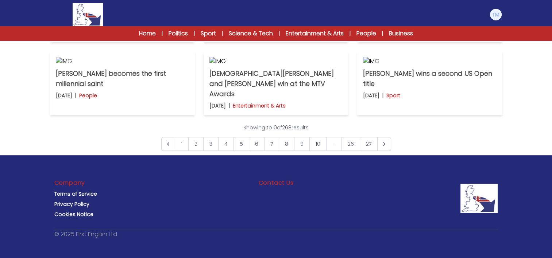
scroll to position [319, 0]
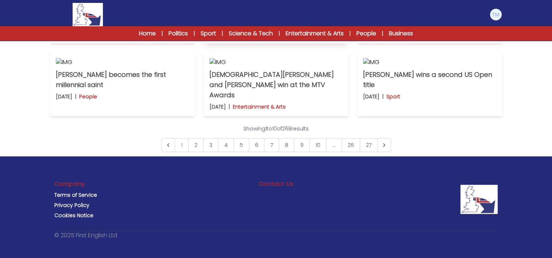
click at [296, 27] on p "Albania has named an 'AI government minister'" at bounding box center [276, 17] width 133 height 20
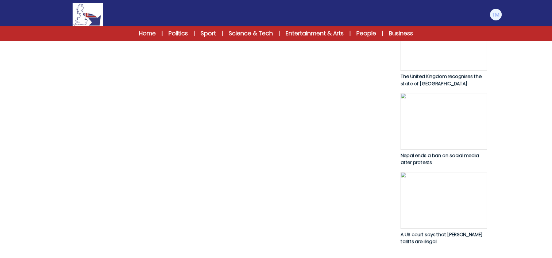
scroll to position [367, 0]
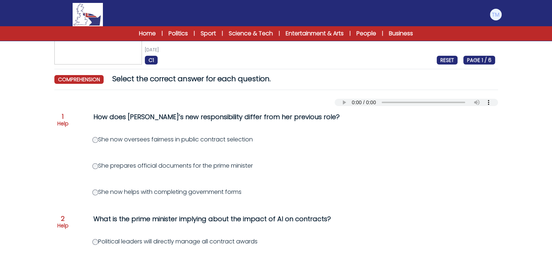
scroll to position [40, 0]
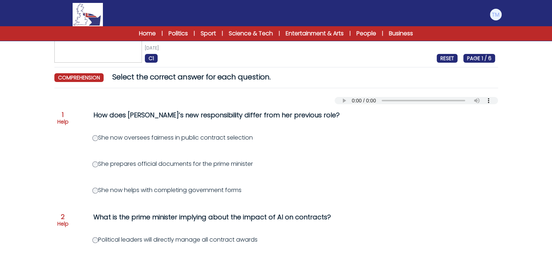
click at [63, 119] on p "Help" at bounding box center [62, 121] width 11 height 7
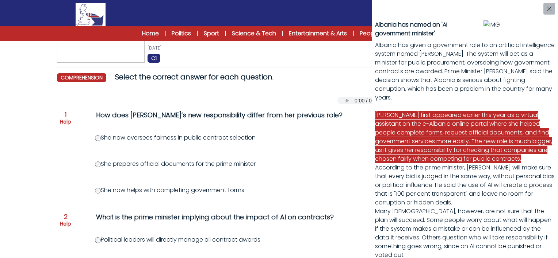
click at [98, 191] on div "Albania has named an 'AI government minister' Albania has given a government ro…" at bounding box center [279, 129] width 558 height 258
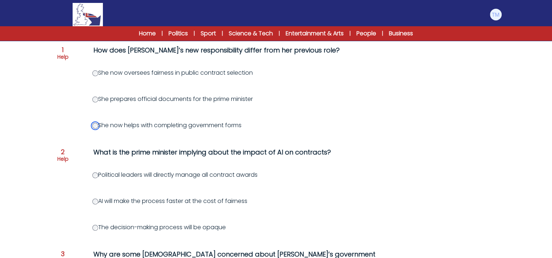
scroll to position [108, 0]
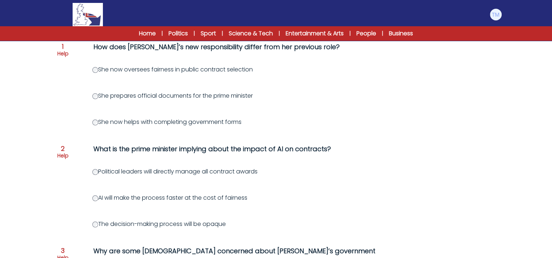
click at [57, 48] on div "Question 1 Help" at bounding box center [62, 51] width 11 height 16
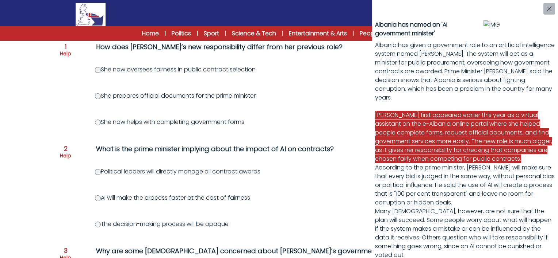
click at [101, 70] on div "Albania has named an 'AI government minister' Albania has given a government ro…" at bounding box center [279, 129] width 558 height 258
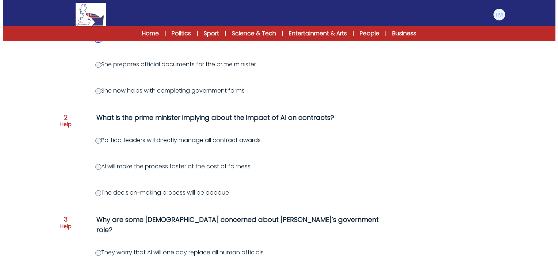
scroll to position [141, 0]
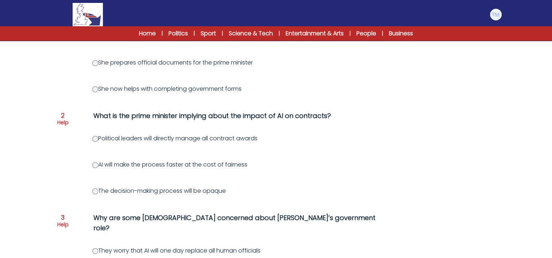
click at [65, 121] on p "Help" at bounding box center [62, 122] width 11 height 7
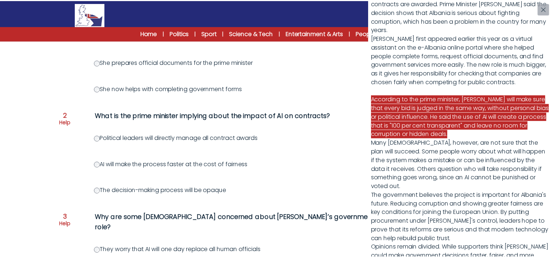
scroll to position [70, 0]
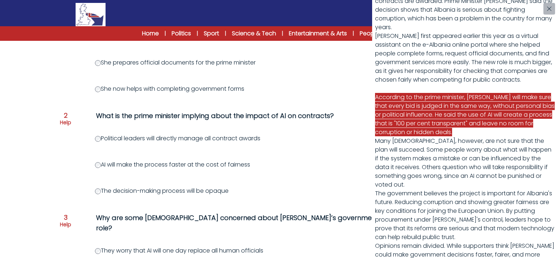
click at [337, 156] on div "Albania has named an 'AI government minister' Albania has given a government ro…" at bounding box center [279, 129] width 558 height 258
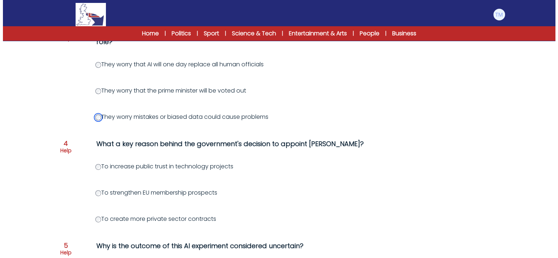
scroll to position [327, 0]
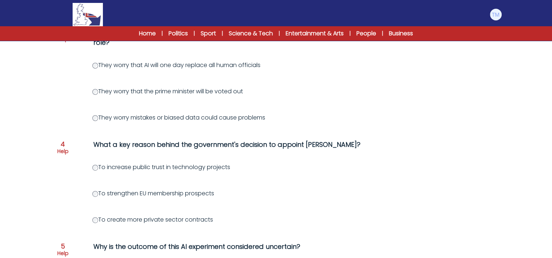
click at [63, 141] on span "4" at bounding box center [63, 144] width 4 height 7
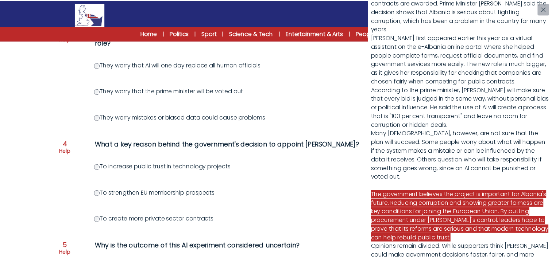
scroll to position [179, 0]
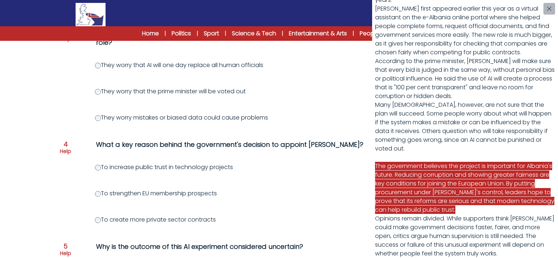
click at [99, 161] on div "Albania has named an 'AI government minister' Albania has given a government ro…" at bounding box center [279, 129] width 558 height 258
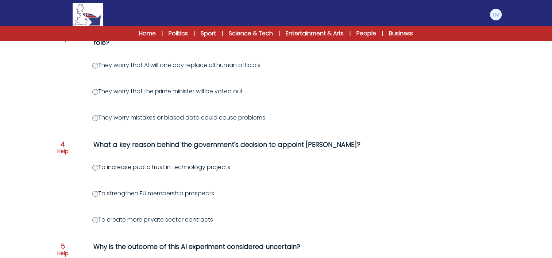
click at [99, 163] on label "To increase public trust in technology projects" at bounding box center [161, 167] width 138 height 8
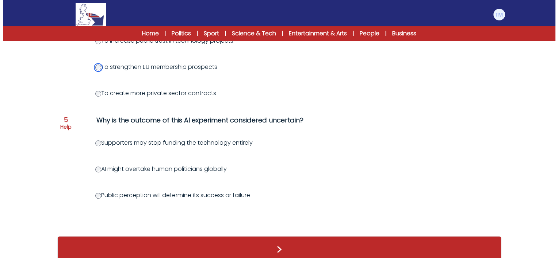
scroll to position [461, 0]
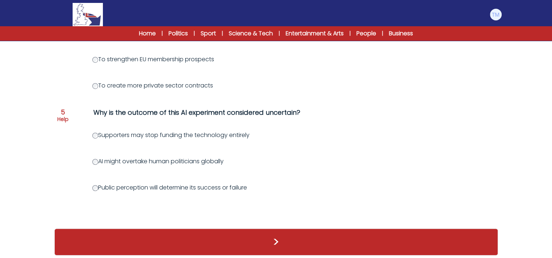
click at [64, 116] on p "Help" at bounding box center [62, 119] width 11 height 7
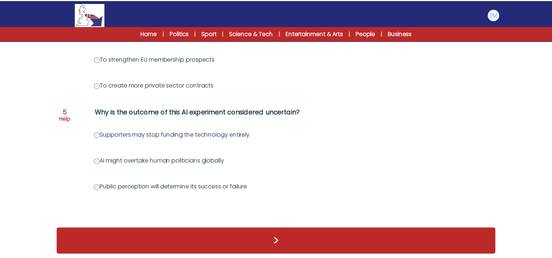
scroll to position [177, 0]
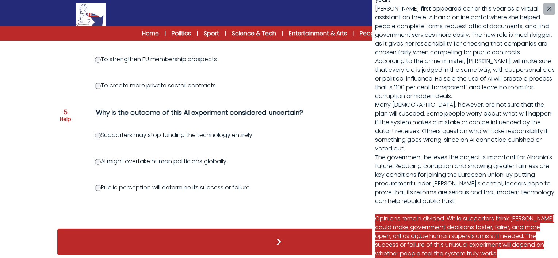
click at [102, 177] on div "Albania has named an 'AI government minister' Albania has given a government ro…" at bounding box center [279, 129] width 558 height 258
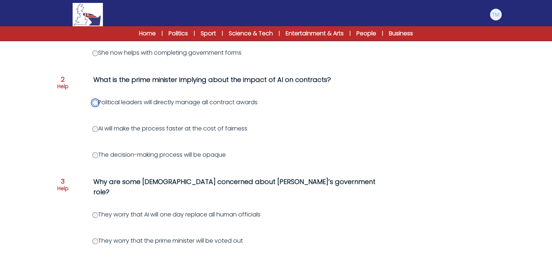
scroll to position [461, 0]
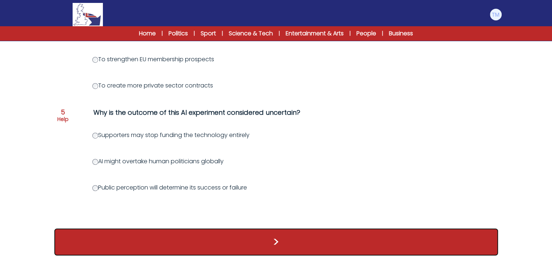
click at [301, 239] on button ">" at bounding box center [276, 242] width 444 height 27
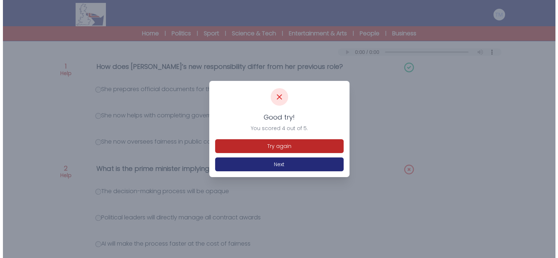
scroll to position [89, 0]
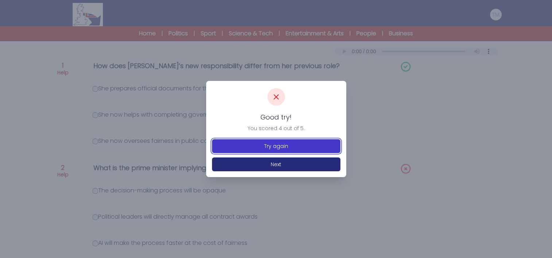
click at [289, 148] on button "Try again" at bounding box center [276, 146] width 128 height 14
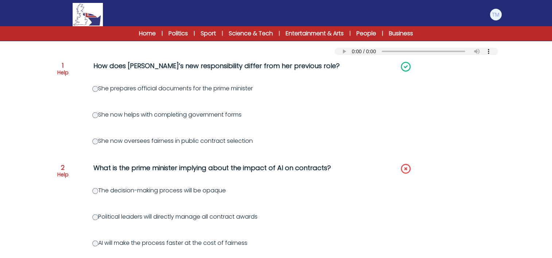
click at [65, 171] on p "Help" at bounding box center [62, 174] width 11 height 7
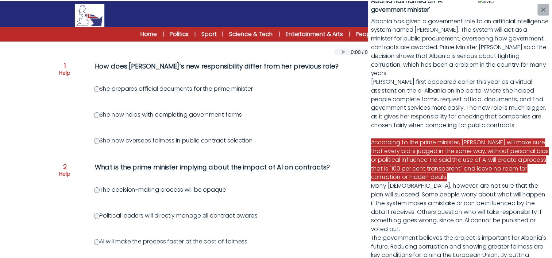
scroll to position [26, 0]
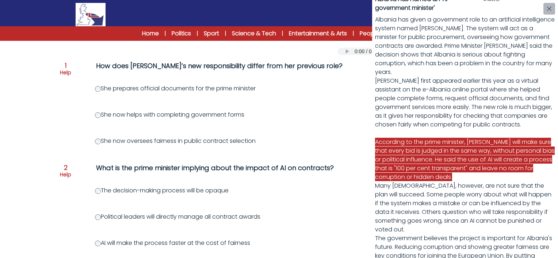
click at [96, 192] on div "Albania has named an 'AI government minister' Albania has given a government ro…" at bounding box center [279, 129] width 558 height 258
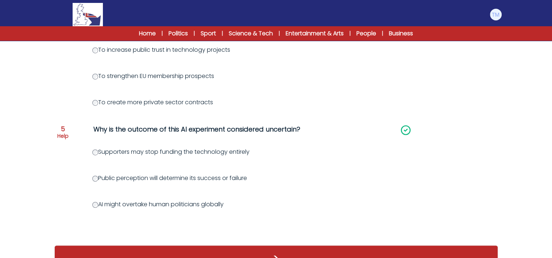
scroll to position [461, 0]
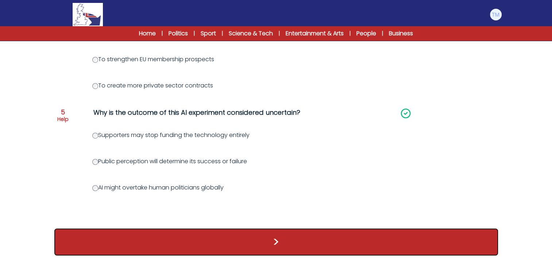
click at [293, 229] on button ">" at bounding box center [276, 242] width 444 height 27
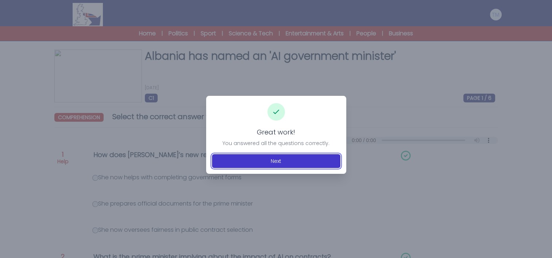
click at [279, 156] on button "Next" at bounding box center [276, 161] width 128 height 14
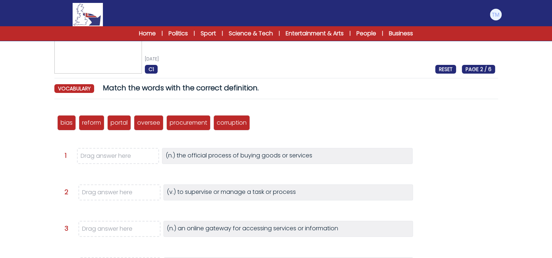
scroll to position [31, 0]
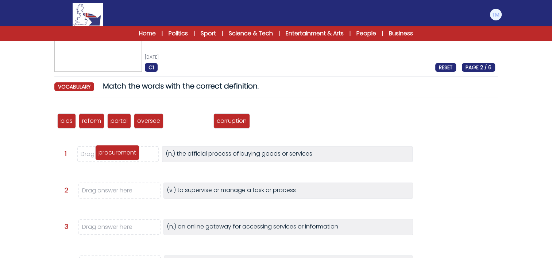
drag, startPoint x: 196, startPoint y: 120, endPoint x: 125, endPoint y: 152, distance: 77.6
click at [125, 152] on p "procurement" at bounding box center [118, 153] width 38 height 9
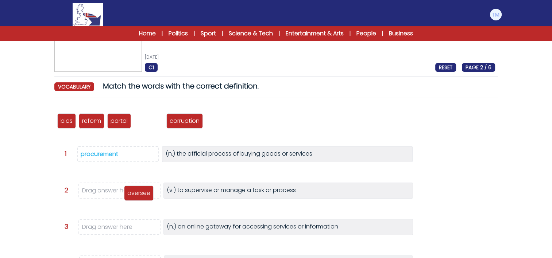
drag, startPoint x: 153, startPoint y: 123, endPoint x: 143, endPoint y: 196, distance: 73.4
click at [143, 196] on p "oversee" at bounding box center [138, 193] width 23 height 9
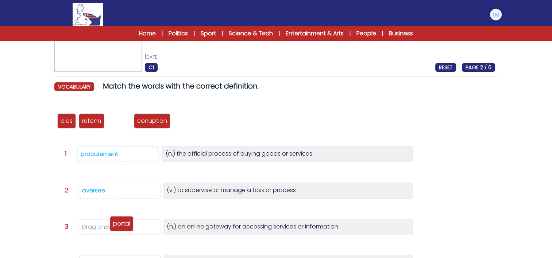
drag, startPoint x: 125, startPoint y: 123, endPoint x: 128, endPoint y: 227, distance: 104.4
click at [128, 227] on p "portal" at bounding box center [121, 224] width 17 height 9
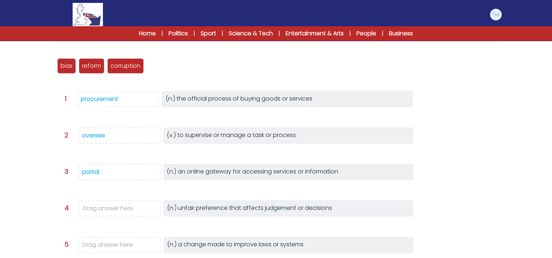
scroll to position [85, 0]
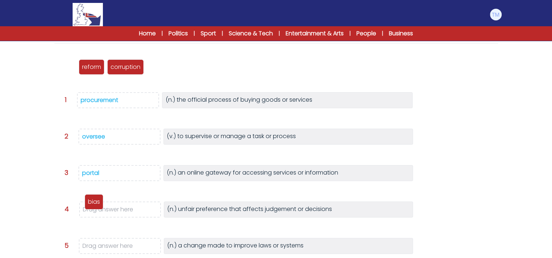
drag, startPoint x: 70, startPoint y: 66, endPoint x: 100, endPoint y: 209, distance: 145.8
click at [100, 207] on p "bias" at bounding box center [94, 202] width 12 height 9
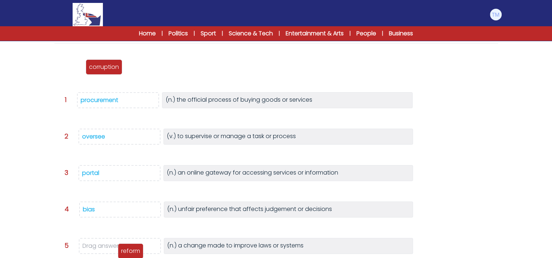
drag, startPoint x: 64, startPoint y: 64, endPoint x: 124, endPoint y: 249, distance: 194.4
click at [124, 249] on p "reform" at bounding box center [130, 251] width 19 height 9
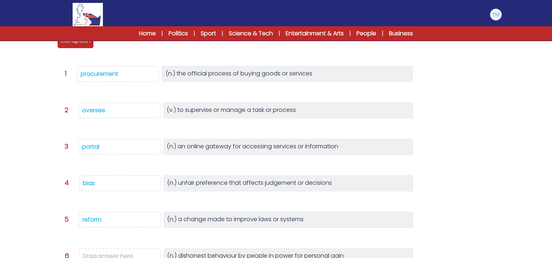
scroll to position [109, 0]
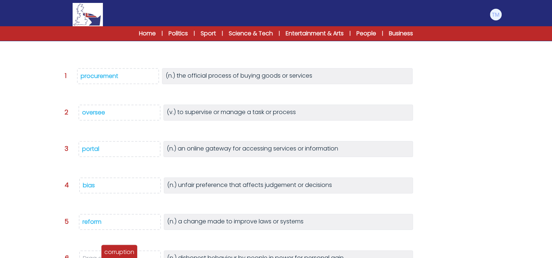
drag, startPoint x: 80, startPoint y: 48, endPoint x: 124, endPoint y: 257, distance: 213.7
click at [124, 257] on div "corruption" at bounding box center [119, 252] width 37 height 15
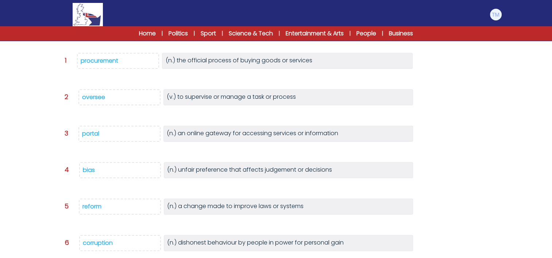
scroll to position [179, 0]
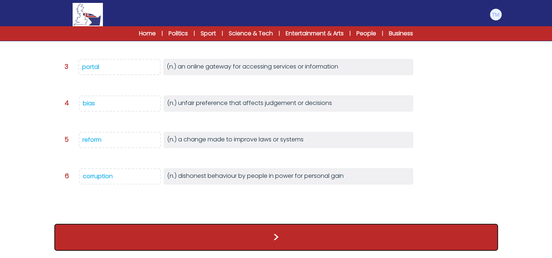
click at [335, 242] on button ">" at bounding box center [276, 237] width 444 height 27
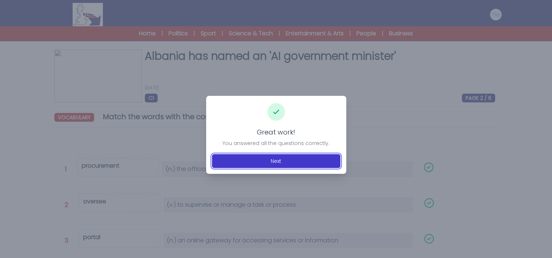
click at [291, 162] on button "Next" at bounding box center [276, 161] width 128 height 14
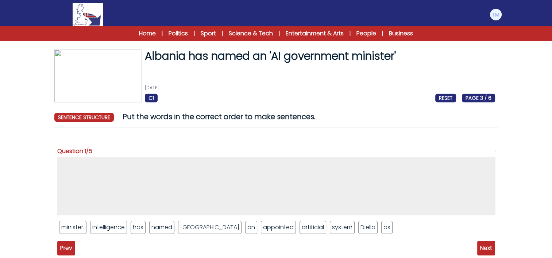
scroll to position [56, 0]
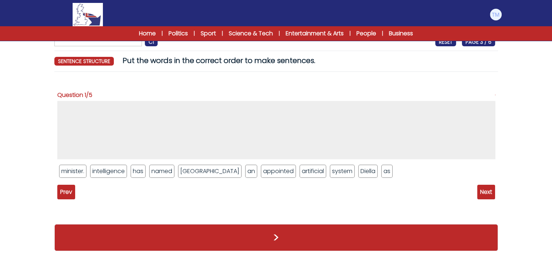
click at [488, 188] on span "Next" at bounding box center [486, 192] width 18 height 15
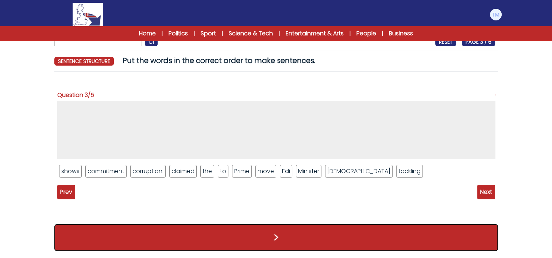
click at [324, 245] on button ">" at bounding box center [276, 237] width 444 height 27
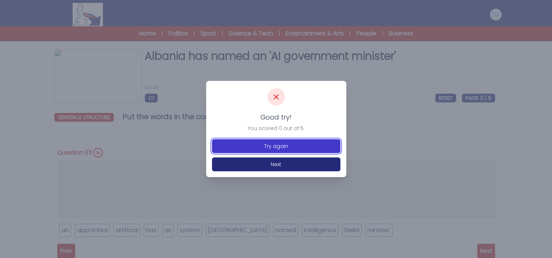
click at [280, 147] on button "Try again" at bounding box center [276, 146] width 128 height 14
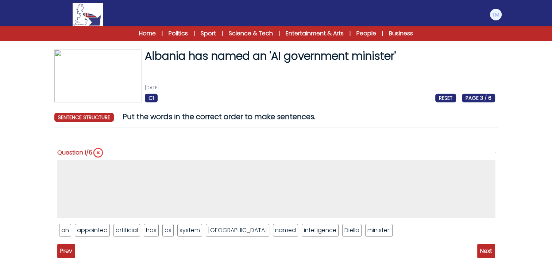
scroll to position [59, 0]
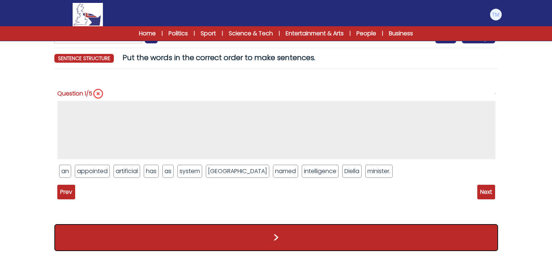
click at [346, 240] on button ">" at bounding box center [276, 237] width 444 height 27
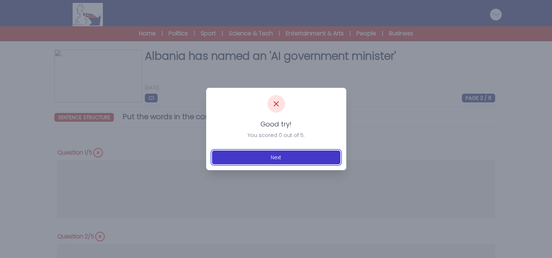
click at [304, 161] on button "Next" at bounding box center [276, 158] width 128 height 14
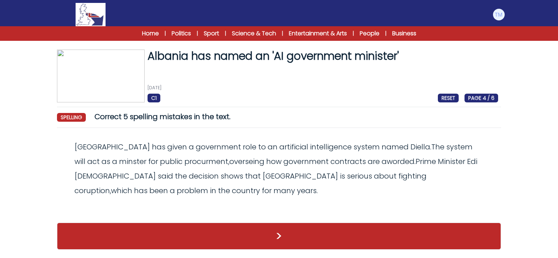
click at [101, 158] on odiv "Albania has given a government role to an artificial intelligence system named …" at bounding box center [275, 169] width 403 height 54
click at [119, 164] on span "minster" at bounding box center [132, 162] width 27 height 10
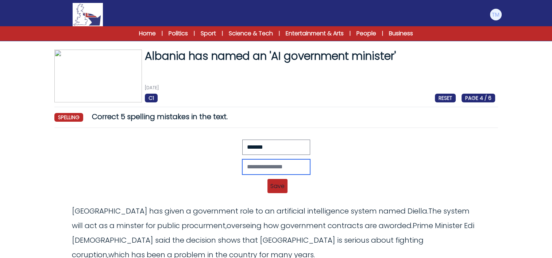
click at [253, 170] on input "text" at bounding box center [276, 167] width 68 height 15
type input "********"
click at [282, 188] on span "Save" at bounding box center [278, 186] width 20 height 14
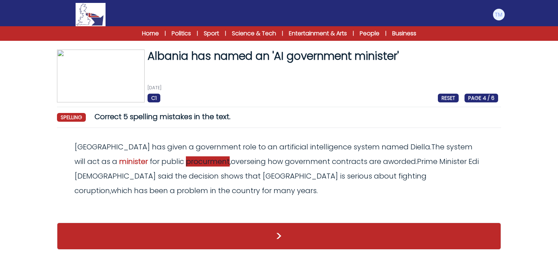
click at [186, 162] on span "procurment" at bounding box center [208, 162] width 44 height 10
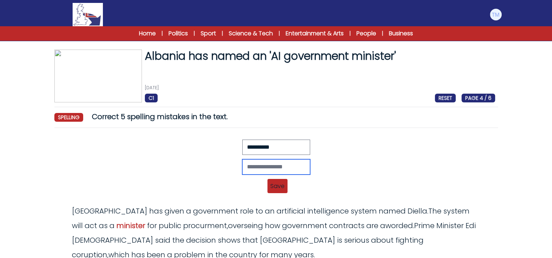
click at [279, 163] on input "text" at bounding box center [276, 167] width 68 height 15
type input "**********"
click at [279, 184] on span "Save" at bounding box center [278, 186] width 20 height 14
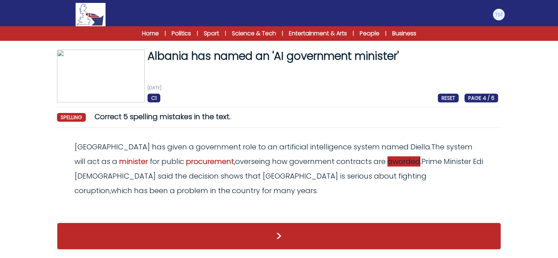
click at [387, 164] on span "aworded" at bounding box center [403, 162] width 33 height 10
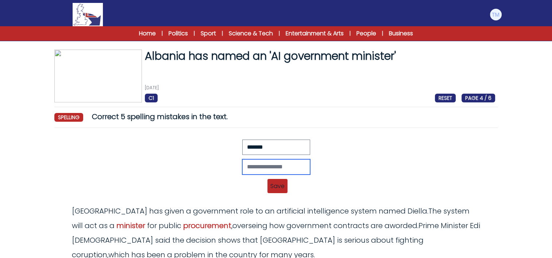
click at [270, 164] on input "text" at bounding box center [276, 167] width 68 height 15
type input "*******"
click at [277, 187] on span "Save" at bounding box center [278, 186] width 20 height 14
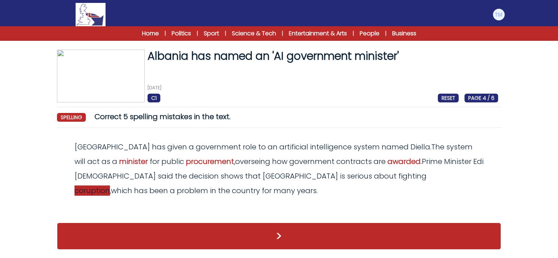
click at [110, 186] on span "coruption" at bounding box center [91, 191] width 35 height 10
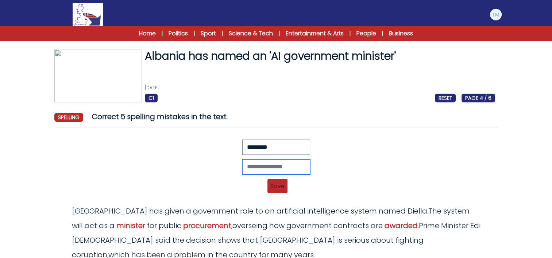
click at [244, 169] on input "text" at bounding box center [276, 167] width 68 height 15
type input "**********"
click at [281, 188] on span "Save" at bounding box center [278, 186] width 20 height 14
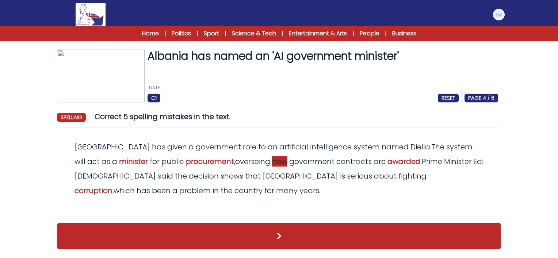
click at [235, 164] on span "overseing" at bounding box center [252, 162] width 35 height 10
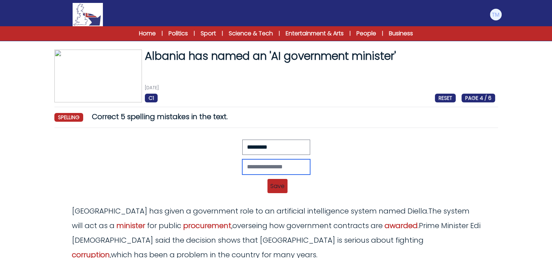
click at [258, 165] on input "text" at bounding box center [276, 167] width 68 height 15
type input "**********"
click at [286, 186] on span "Save" at bounding box center [278, 186] width 20 height 14
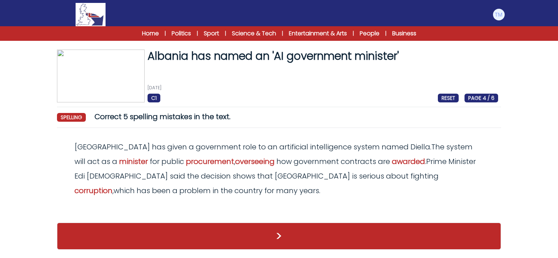
click at [557, 158] on html "Manage Account My Account Language English Español [DEMOGRAPHIC_DATA] B1" at bounding box center [279, 128] width 558 height 257
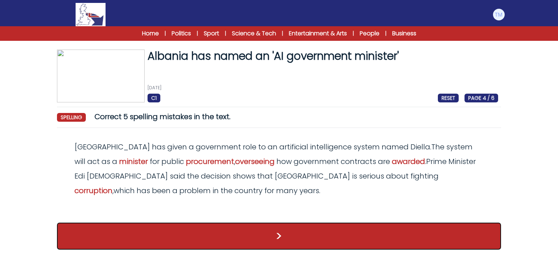
click at [343, 238] on button ">" at bounding box center [279, 236] width 444 height 27
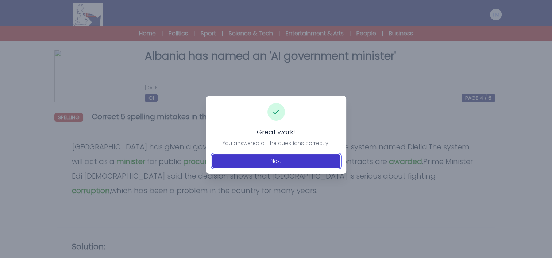
click at [287, 161] on button "Next" at bounding box center [276, 161] width 128 height 14
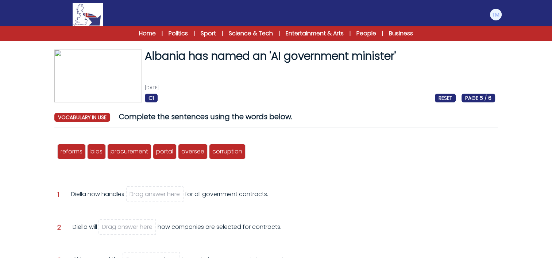
click at [168, 196] on span "Drag answer here" at bounding box center [155, 194] width 50 height 8
drag, startPoint x: 201, startPoint y: 150, endPoint x: 175, endPoint y: 196, distance: 53.0
click at [175, 196] on span "oversee" at bounding box center [168, 197] width 23 height 8
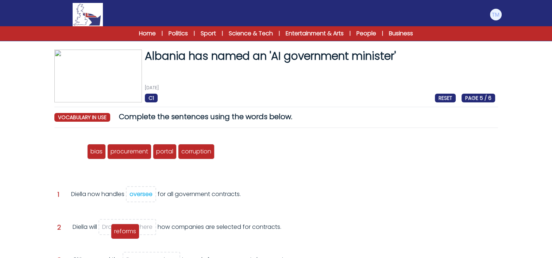
drag, startPoint x: 78, startPoint y: 154, endPoint x: 131, endPoint y: 234, distance: 96.3
click at [131, 234] on span "reforms" at bounding box center [125, 231] width 22 height 8
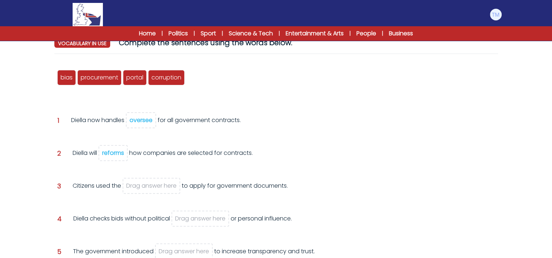
scroll to position [72, 0]
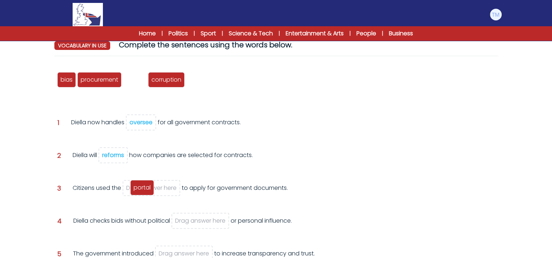
drag, startPoint x: 137, startPoint y: 82, endPoint x: 144, endPoint y: 191, distance: 108.3
click at [144, 191] on span "portal" at bounding box center [142, 188] width 17 height 8
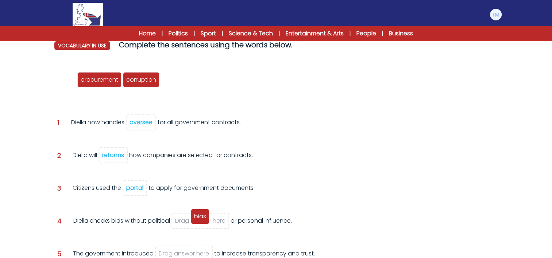
drag, startPoint x: 69, startPoint y: 79, endPoint x: 202, endPoint y: 216, distance: 191.5
click at [202, 216] on span "bias" at bounding box center [200, 216] width 12 height 8
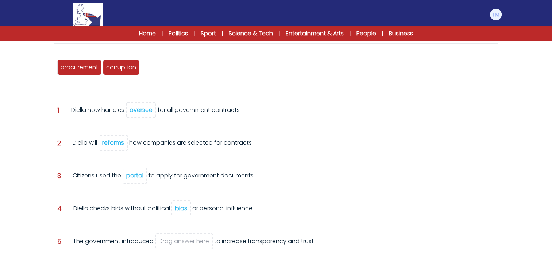
scroll to position [85, 0]
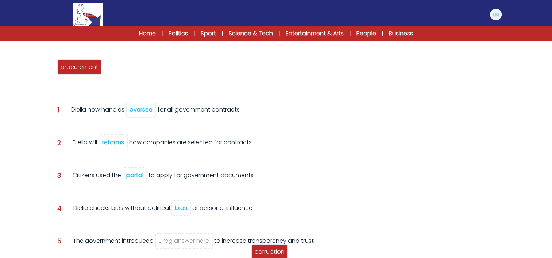
drag, startPoint x: 126, startPoint y: 67, endPoint x: 274, endPoint y: 255, distance: 239.1
click at [274, 255] on span "corruption" at bounding box center [270, 252] width 30 height 8
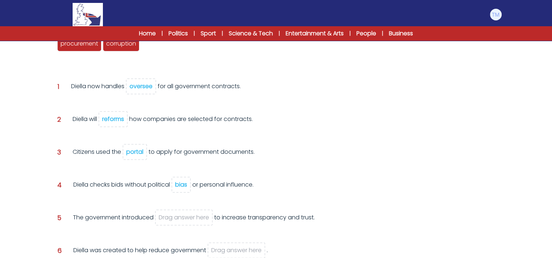
scroll to position [107, 0]
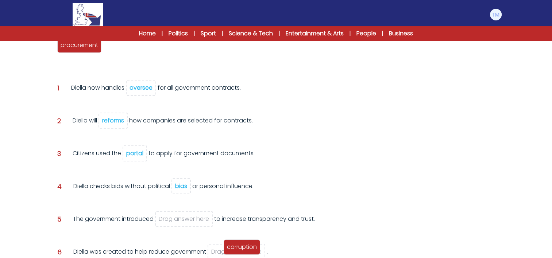
drag, startPoint x: 124, startPoint y: 47, endPoint x: 245, endPoint y: 250, distance: 235.9
click at [245, 250] on span "corruption" at bounding box center [242, 247] width 30 height 8
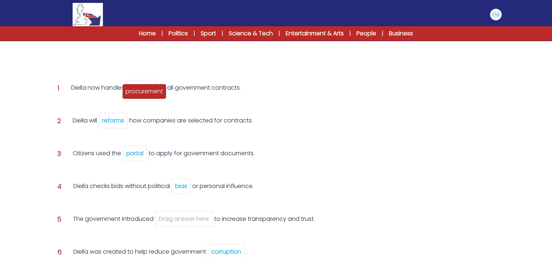
drag, startPoint x: 91, startPoint y: 47, endPoint x: 157, endPoint y: 93, distance: 79.9
click at [157, 93] on span "procurement" at bounding box center [145, 91] width 38 height 8
drag, startPoint x: 74, startPoint y: 46, endPoint x: 195, endPoint y: 223, distance: 214.9
click at [195, 223] on span "oversee" at bounding box center [193, 222] width 23 height 8
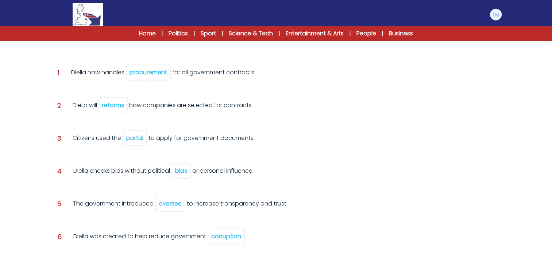
scroll to position [165, 0]
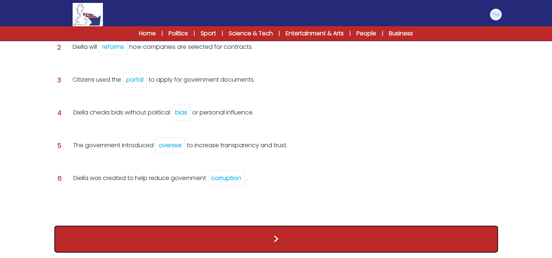
click at [262, 231] on button ">" at bounding box center [276, 239] width 444 height 27
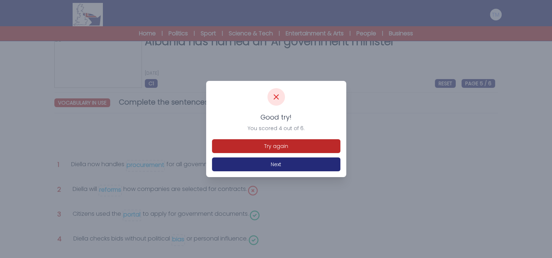
scroll to position [12, 0]
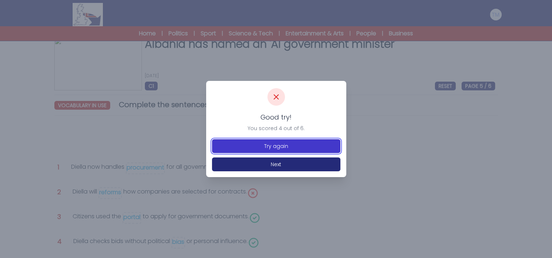
click at [283, 147] on button "Try again" at bounding box center [276, 146] width 128 height 14
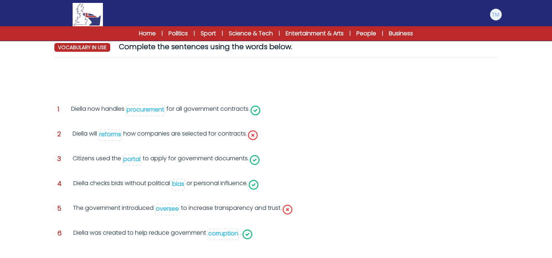
scroll to position [70, 0]
click at [173, 211] on div "oversee" at bounding box center [167, 209] width 23 height 8
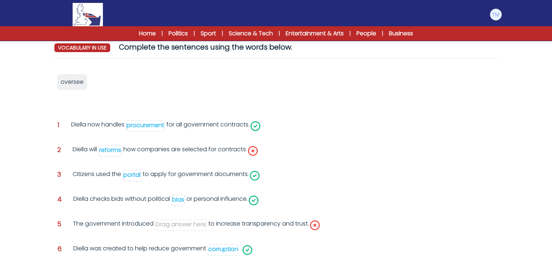
click at [115, 152] on div "reforms" at bounding box center [110, 150] width 22 height 8
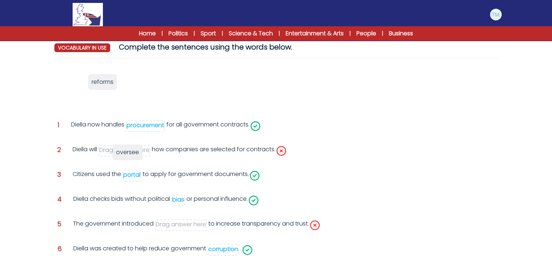
drag, startPoint x: 77, startPoint y: 83, endPoint x: 132, endPoint y: 153, distance: 89.4
click at [132, 153] on span "oversee" at bounding box center [127, 152] width 23 height 8
drag, startPoint x: 73, startPoint y: 84, endPoint x: 185, endPoint y: 228, distance: 182.4
click at [185, 228] on span "reforms" at bounding box center [183, 230] width 22 height 8
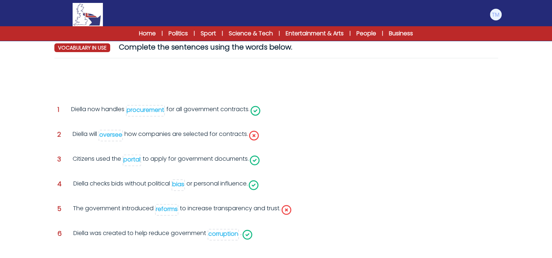
scroll to position [118, 0]
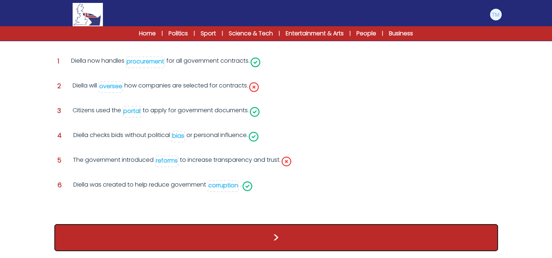
click at [215, 232] on button ">" at bounding box center [276, 237] width 444 height 27
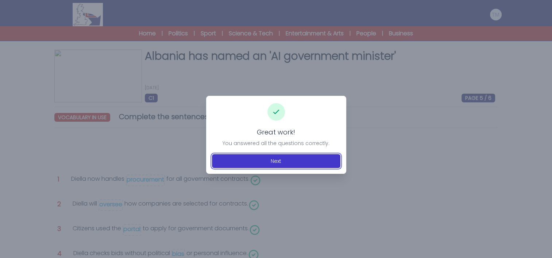
click at [274, 165] on button "Next" at bounding box center [276, 161] width 128 height 14
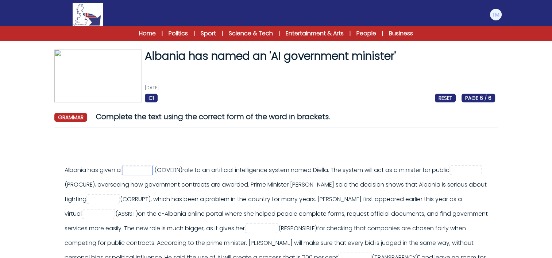
click at [148, 171] on input "text" at bounding box center [137, 170] width 29 height 9
type input "**********"
click at [452, 175] on input "text" at bounding box center [466, 170] width 29 height 9
type input "**********"
click at [119, 197] on span at bounding box center [104, 199] width 31 height 8
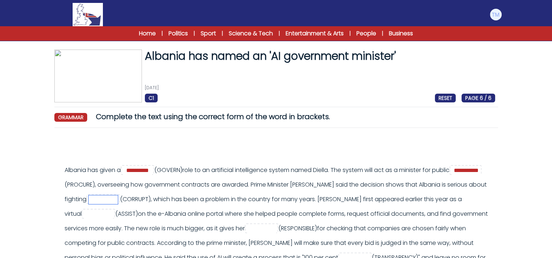
click at [118, 197] on input "text" at bounding box center [103, 200] width 29 height 9
type input "**********"
click at [99, 215] on input "text" at bounding box center [98, 214] width 29 height 9
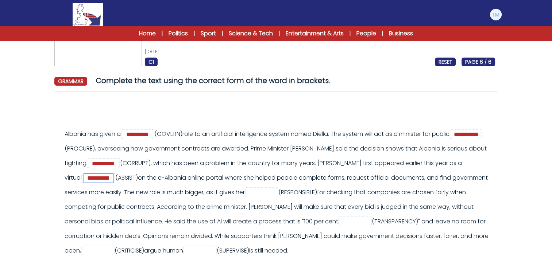
scroll to position [37, 0]
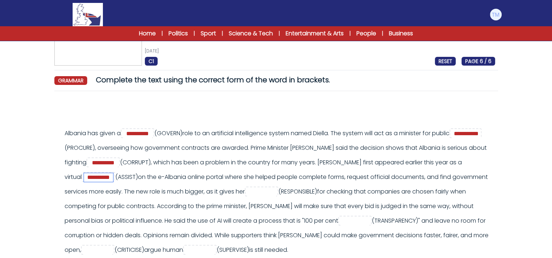
type input "**********"
click at [276, 196] on input "text" at bounding box center [261, 192] width 29 height 9
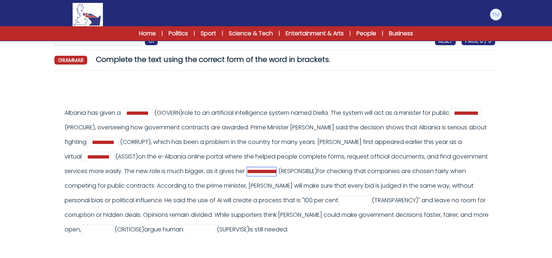
scroll to position [58, 0]
type input "**********"
click at [343, 199] on div "**********" at bounding box center [280, 170] width 431 height 131
click at [355, 202] on input "text" at bounding box center [355, 200] width 29 height 9
type input "**********"
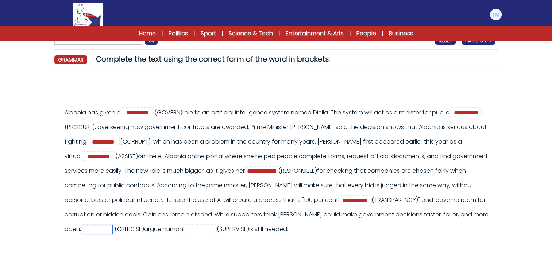
click at [107, 231] on input "text" at bounding box center [97, 230] width 29 height 9
click at [215, 231] on input "text" at bounding box center [199, 230] width 29 height 9
click at [100, 231] on input "text" at bounding box center [97, 230] width 29 height 9
type input "*******"
click at [215, 229] on input "text" at bounding box center [199, 230] width 29 height 9
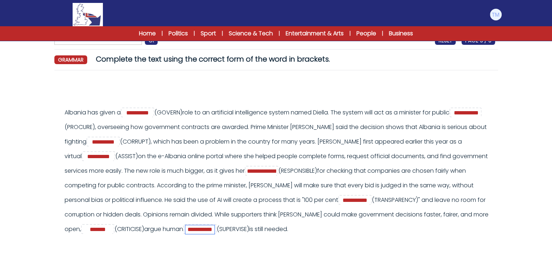
scroll to position [108, 0]
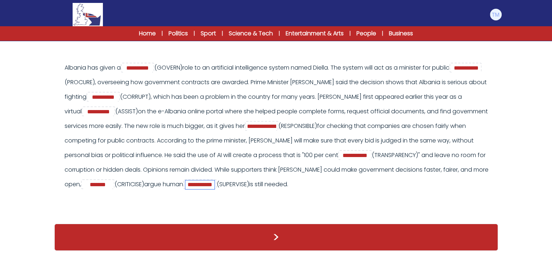
type input "**********"
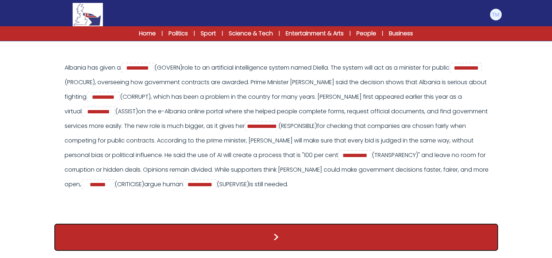
click at [295, 232] on button ">" at bounding box center [276, 237] width 444 height 27
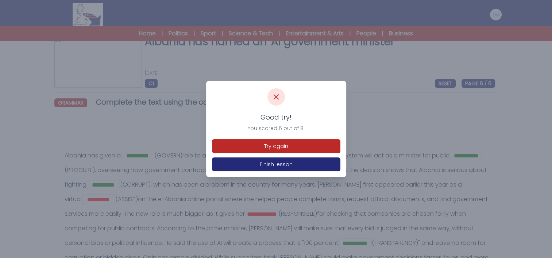
scroll to position [16, 0]
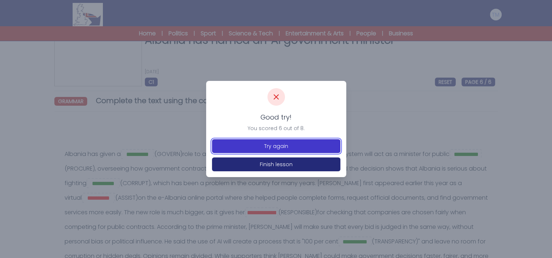
click at [293, 146] on button "Try again" at bounding box center [276, 146] width 128 height 14
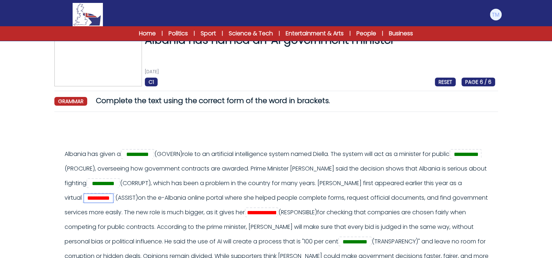
click at [113, 198] on input "**********" at bounding box center [98, 198] width 29 height 9
type input "*********"
click at [276, 215] on input "**********" at bounding box center [261, 213] width 29 height 9
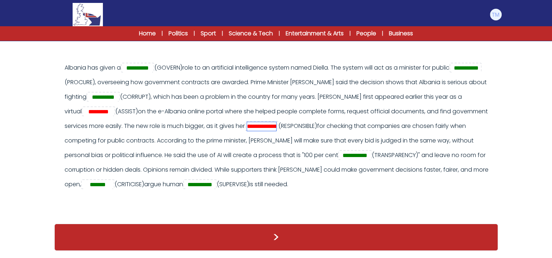
type input "**********"
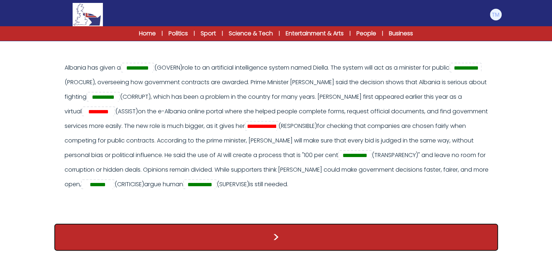
click at [319, 231] on button ">" at bounding box center [276, 237] width 444 height 27
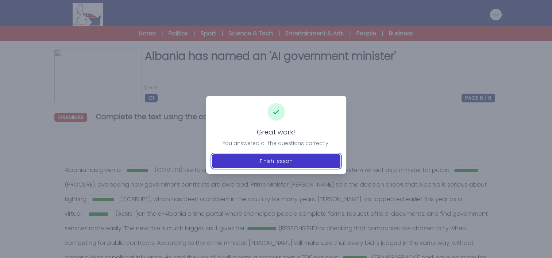
click at [275, 157] on button "Finish lesson" at bounding box center [276, 161] width 128 height 14
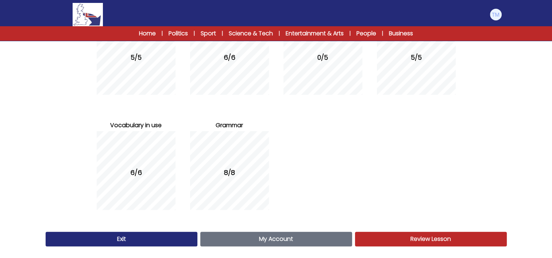
scroll to position [131, 0]
